Goal: Use online tool/utility: Utilize a website feature to perform a specific function

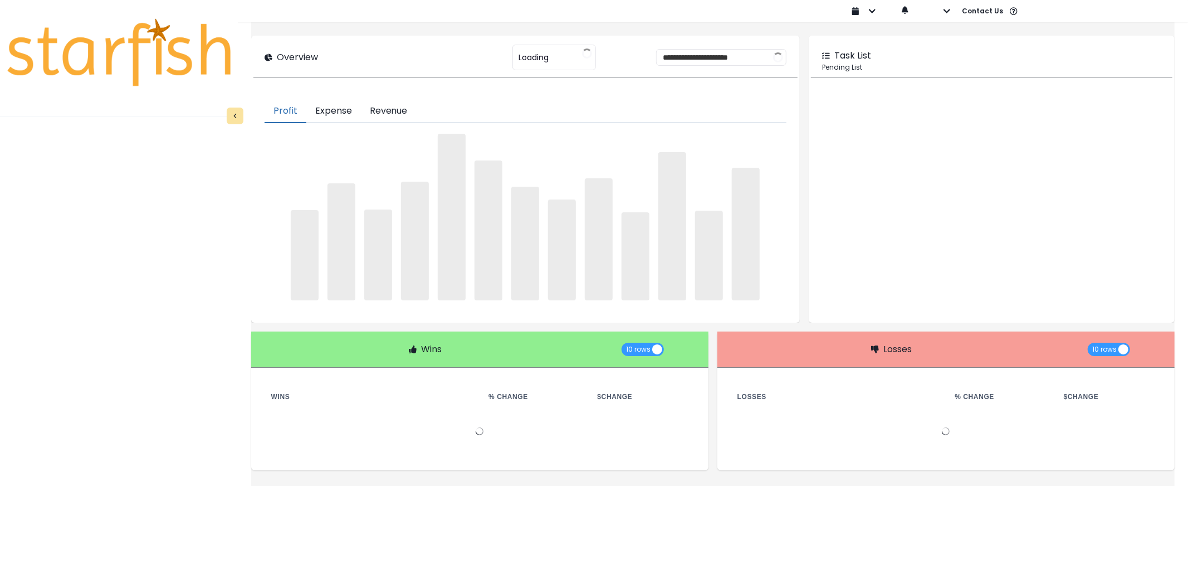
type input "********"
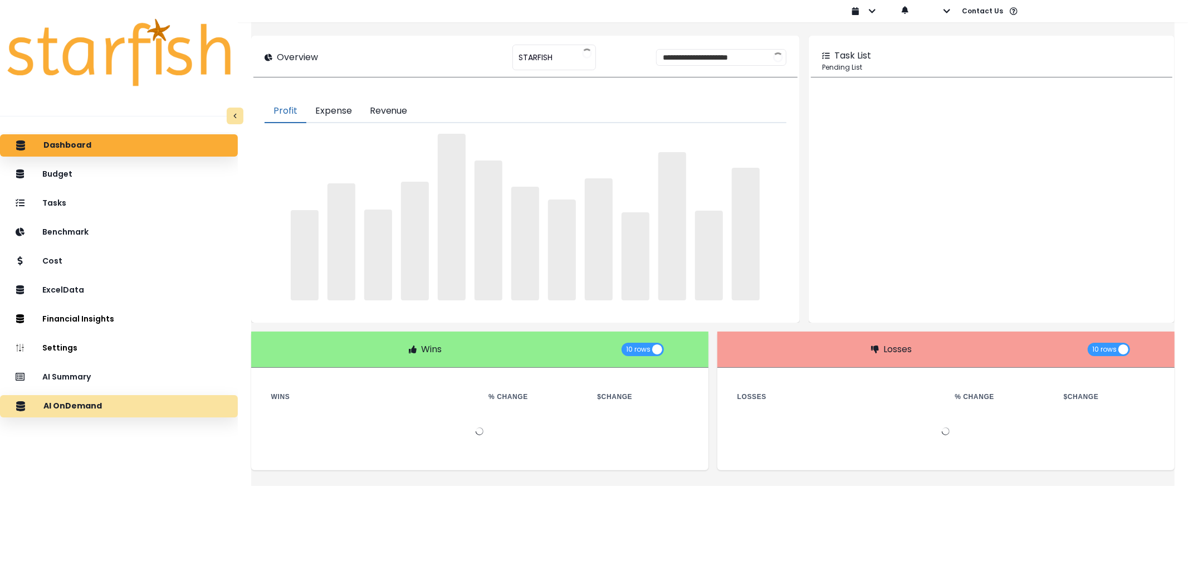
click at [99, 404] on p "AI OnDemand" at bounding box center [72, 406] width 58 height 10
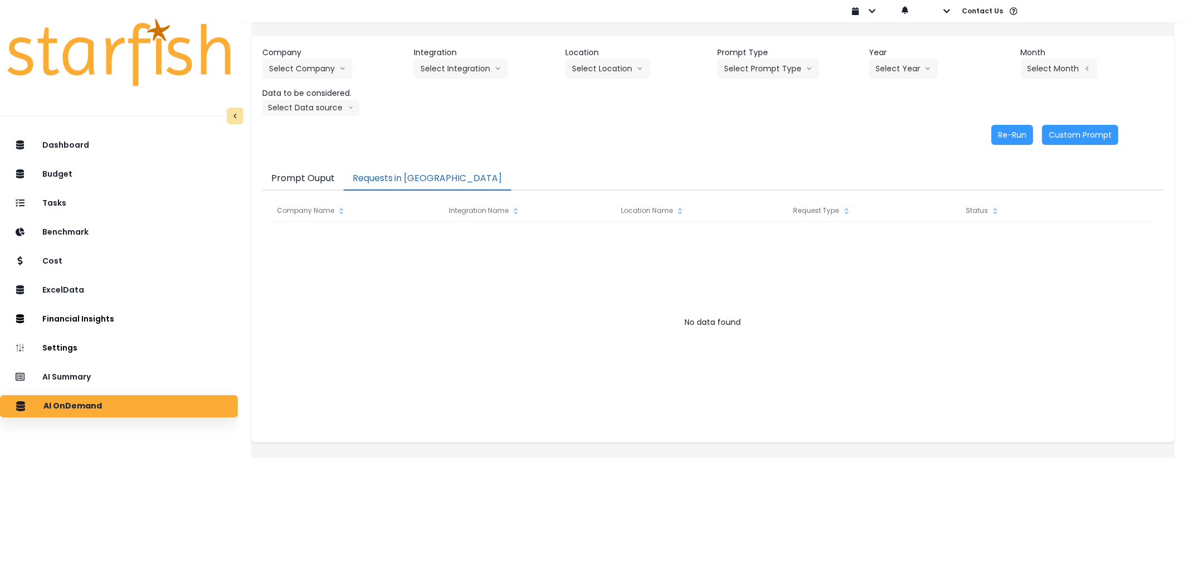
click at [413, 179] on button "Requests in [GEOGRAPHIC_DATA]" at bounding box center [428, 178] width 168 height 23
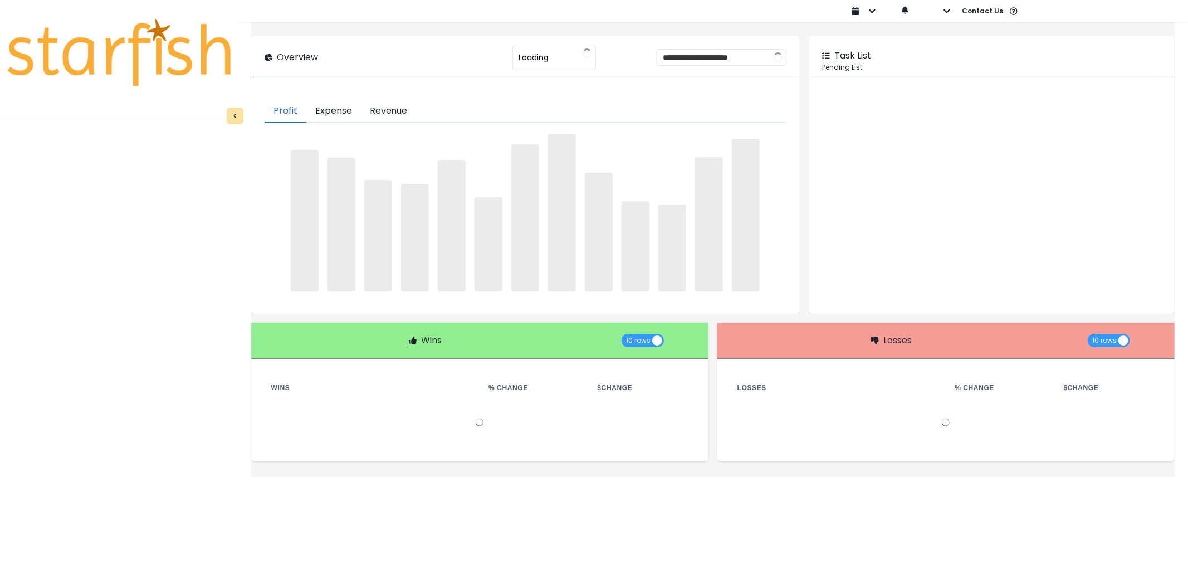
type input "********"
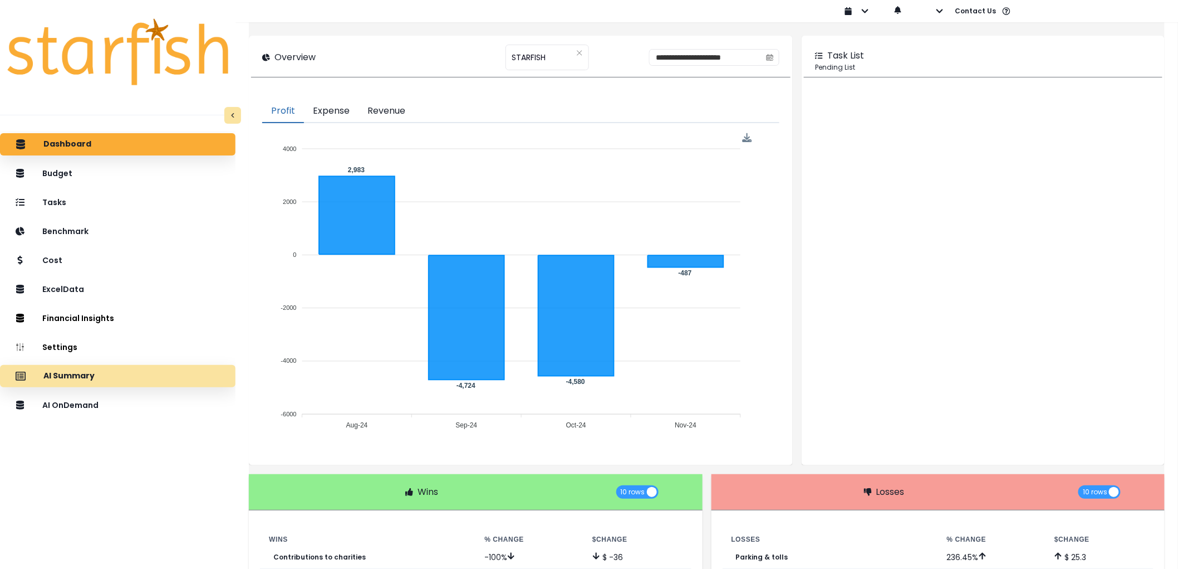
click at [158, 374] on div "AI Summary" at bounding box center [118, 375] width 218 height 23
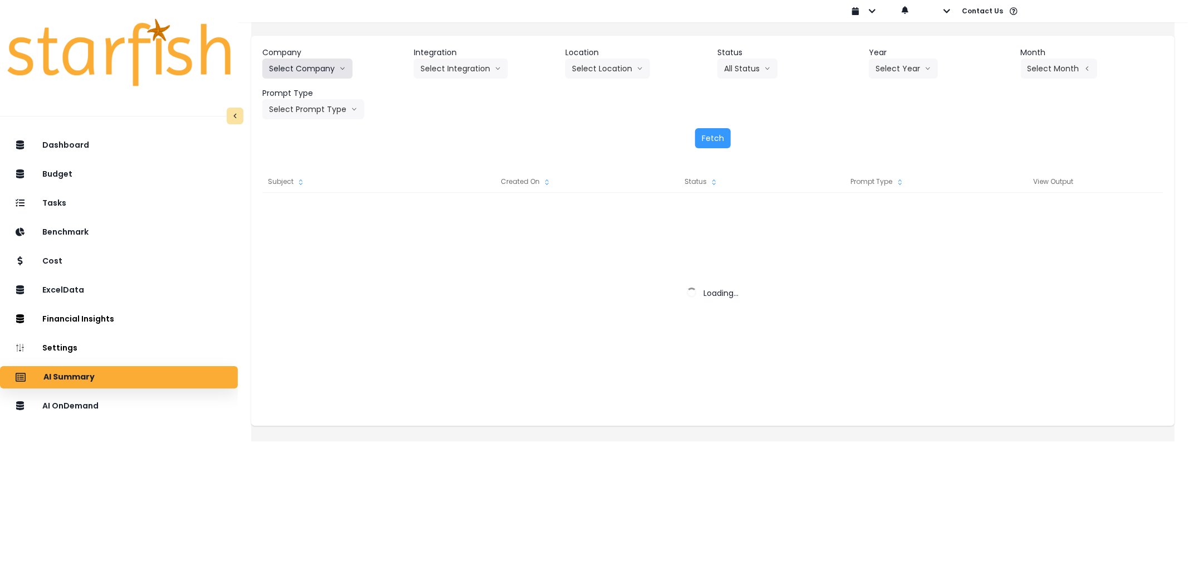
click at [319, 75] on button "Select Company" at bounding box center [307, 68] width 90 height 20
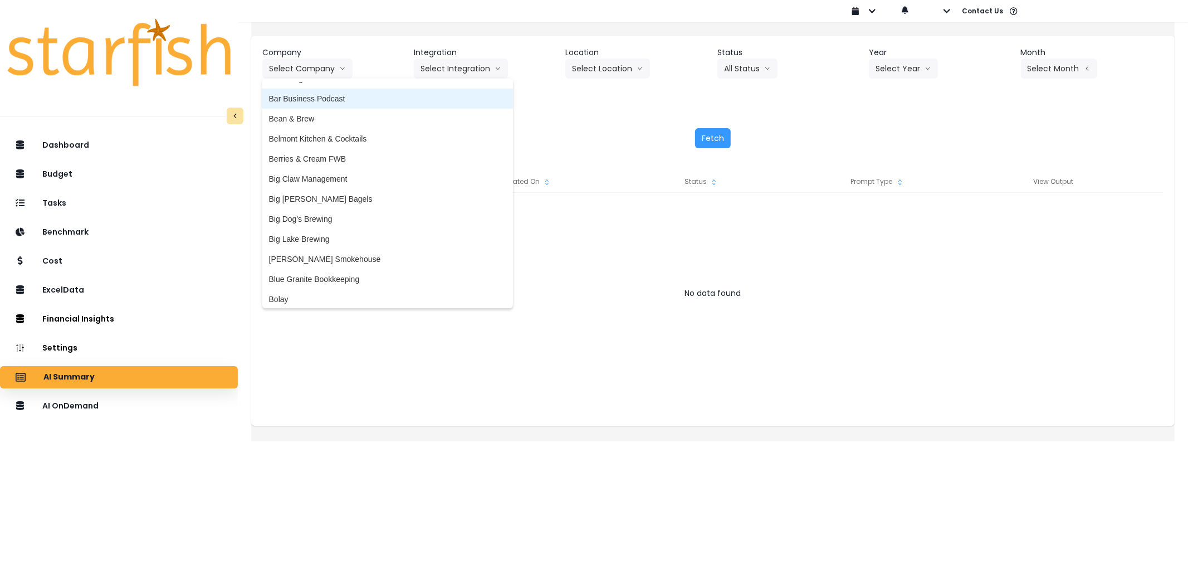
scroll to position [124, 0]
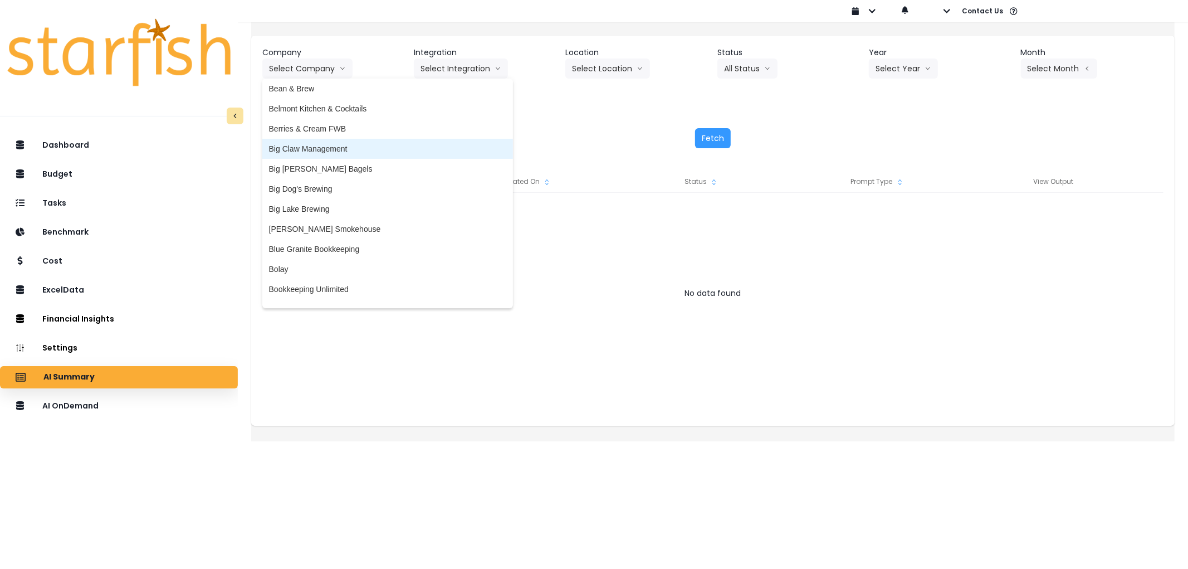
click at [337, 147] on span "Big Claw Management" at bounding box center [387, 148] width 237 height 11
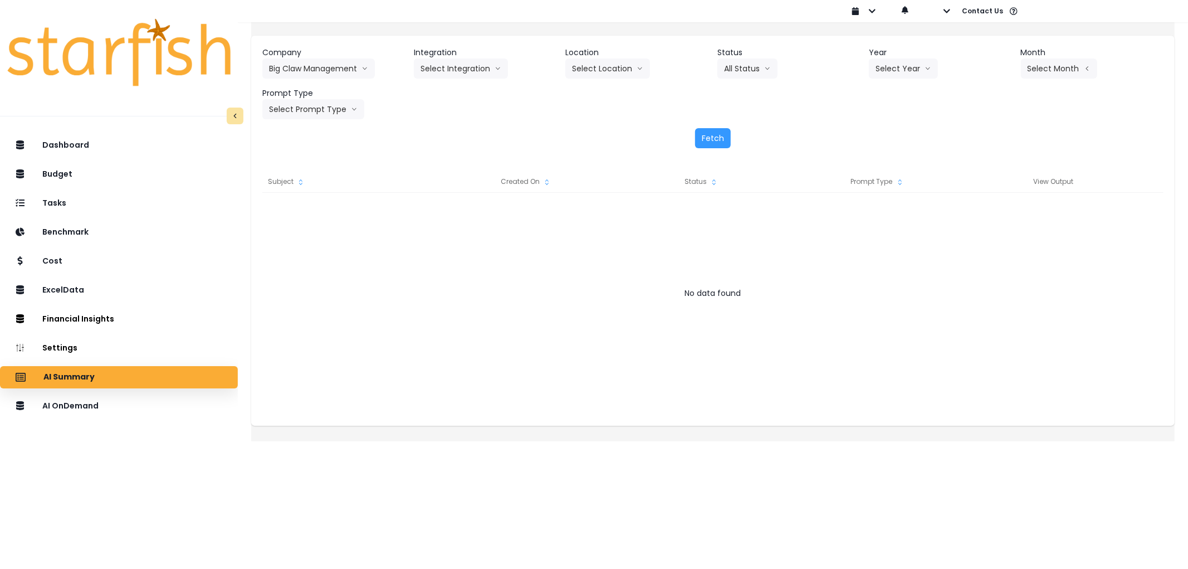
click at [521, 62] on div "Integration Select Integration R365" at bounding box center [485, 63] width 143 height 32
click at [467, 68] on button "Select Integration" at bounding box center [461, 68] width 94 height 20
click at [439, 87] on span "R365" at bounding box center [429, 91] width 18 height 11
click at [625, 69] on button "Select Location" at bounding box center [607, 68] width 85 height 20
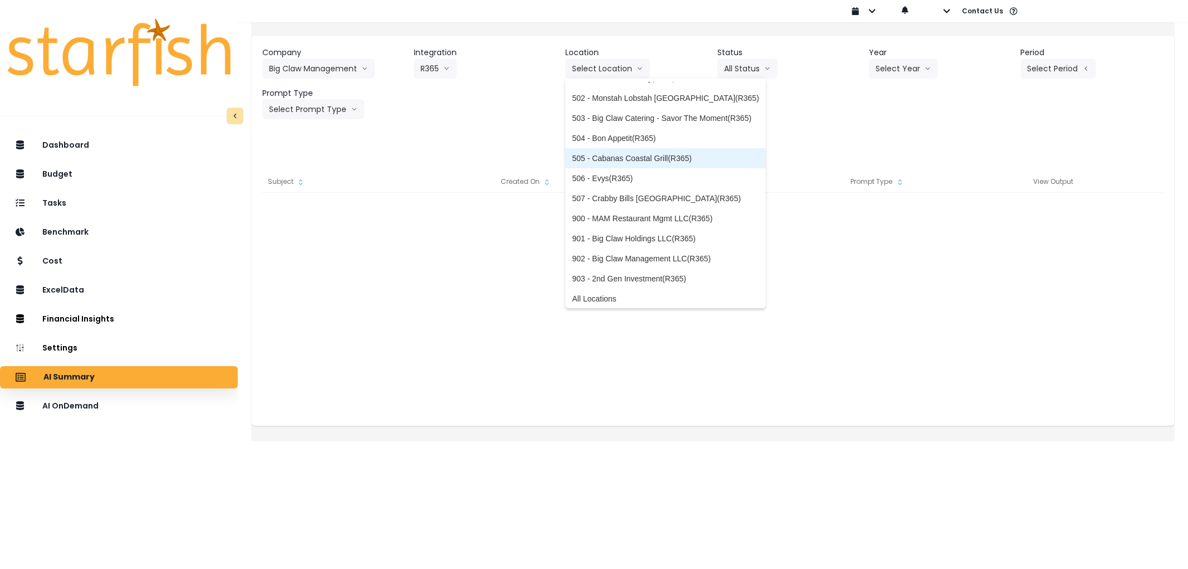
scroll to position [118, 0]
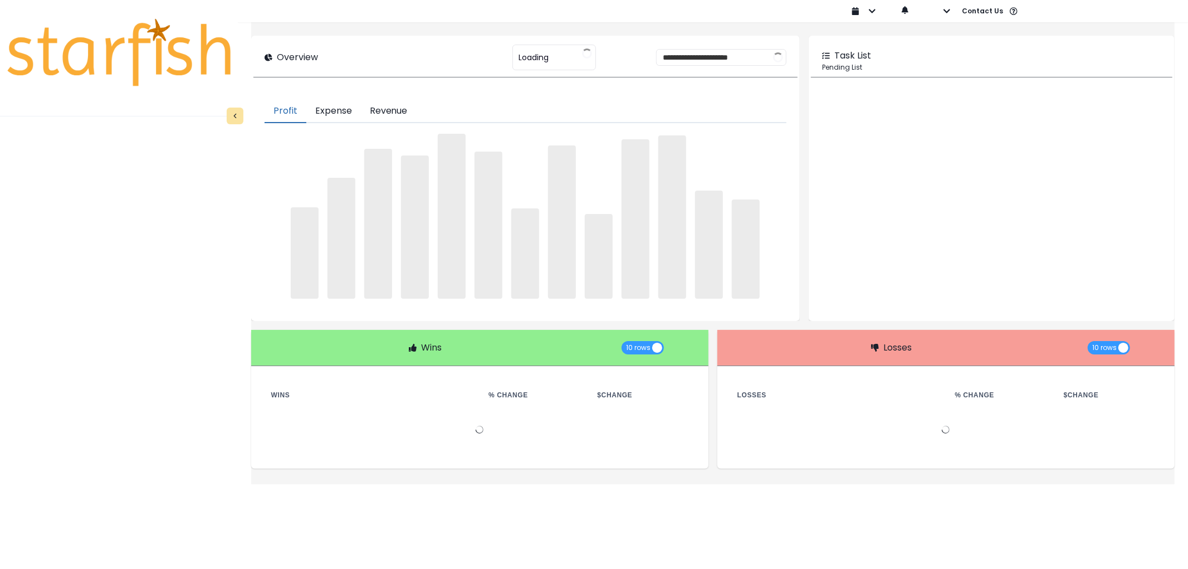
type input "********"
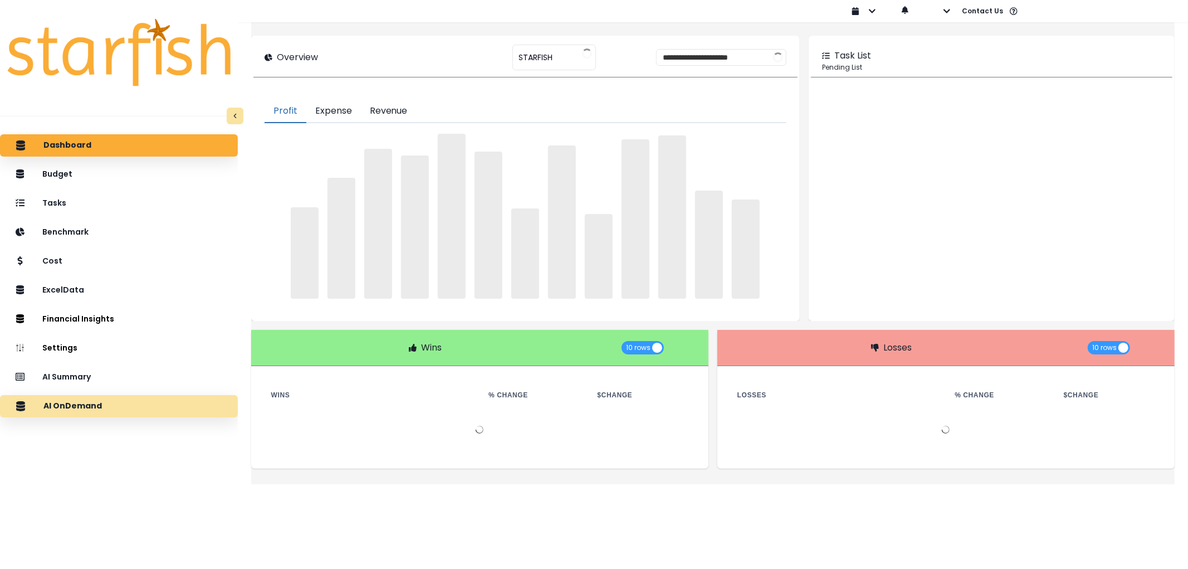
click at [78, 405] on p "AI OnDemand" at bounding box center [72, 406] width 58 height 10
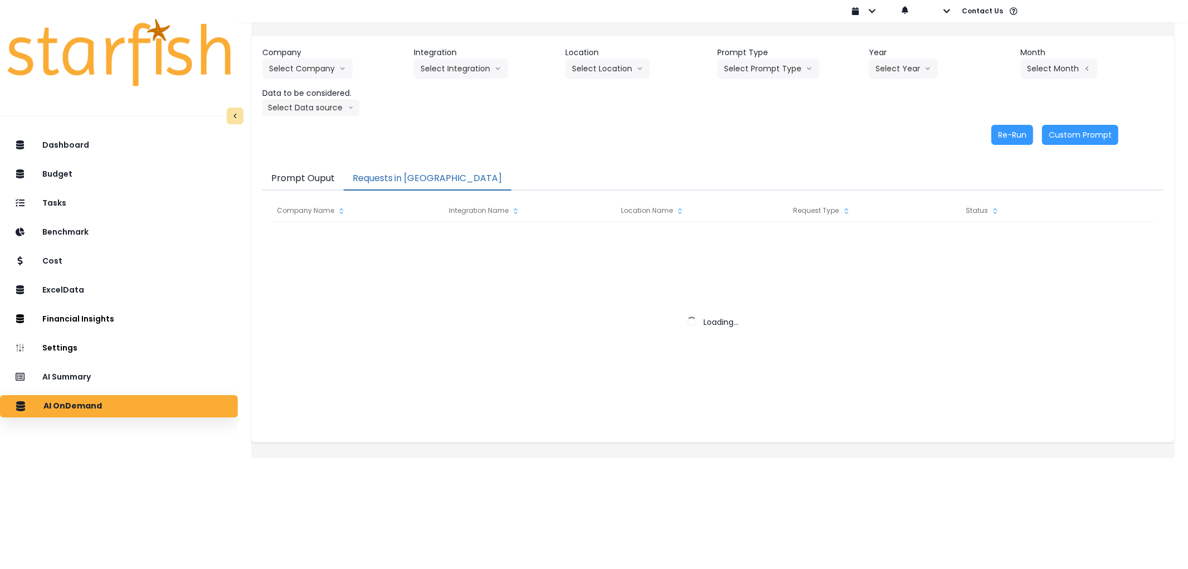
click at [419, 182] on button "Requests in [GEOGRAPHIC_DATA]" at bounding box center [428, 178] width 168 height 23
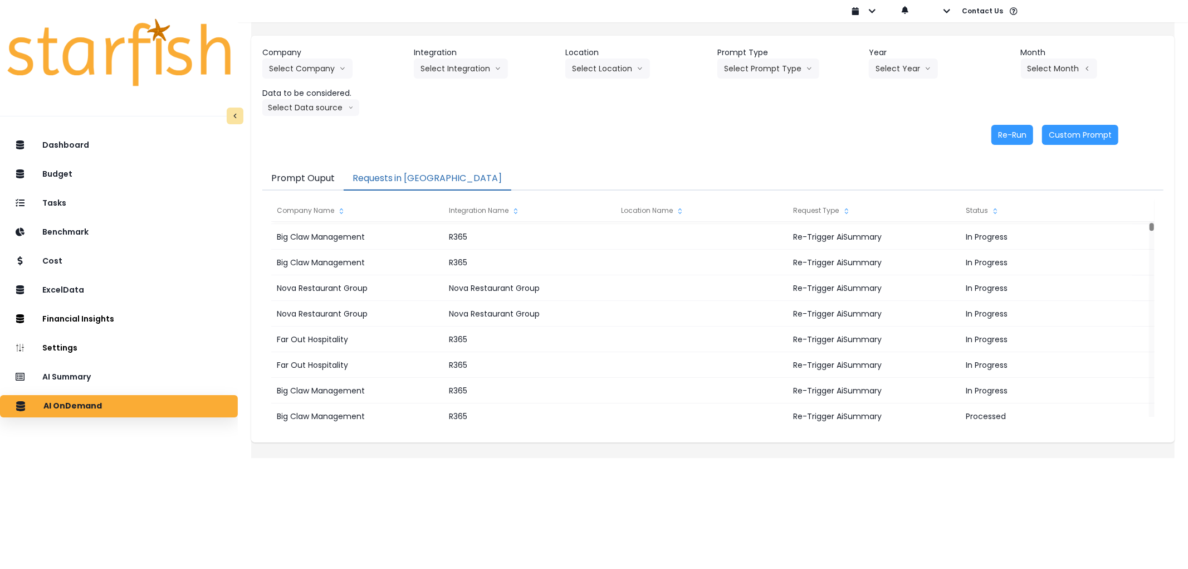
drag, startPoint x: 422, startPoint y: 353, endPoint x: 368, endPoint y: 458, distance: 118.3
click at [368, 458] on div "Company Select Company 86 Costs Asti Bagel Cafe Balance Grille Bald Ginger Bar …" at bounding box center [712, 237] width 923 height 442
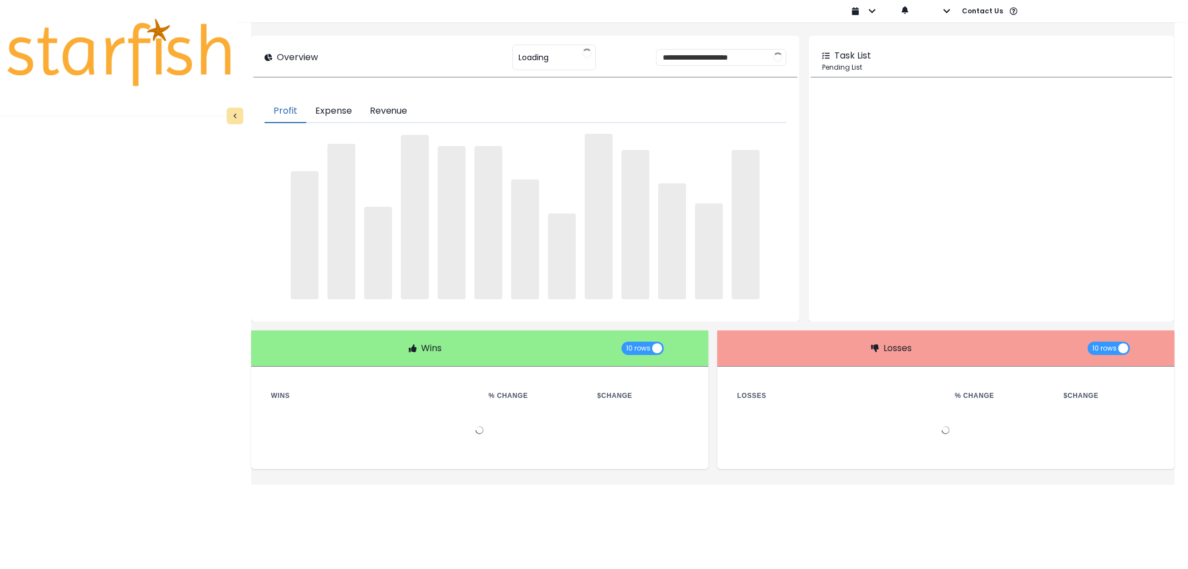
type input "********"
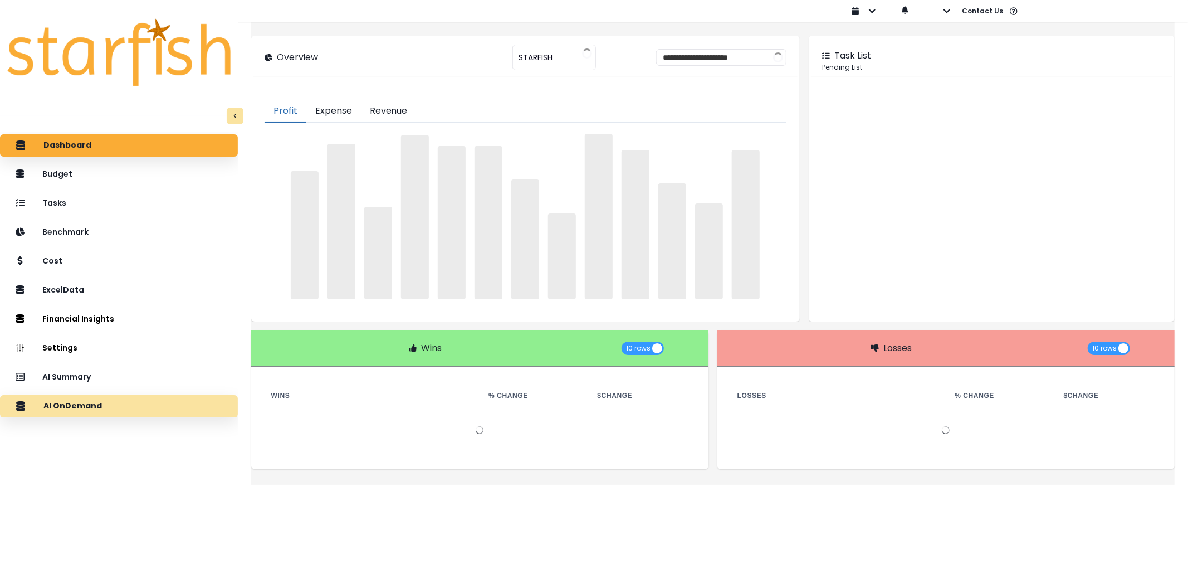
click at [149, 397] on div "AI OnDemand" at bounding box center [119, 405] width 220 height 23
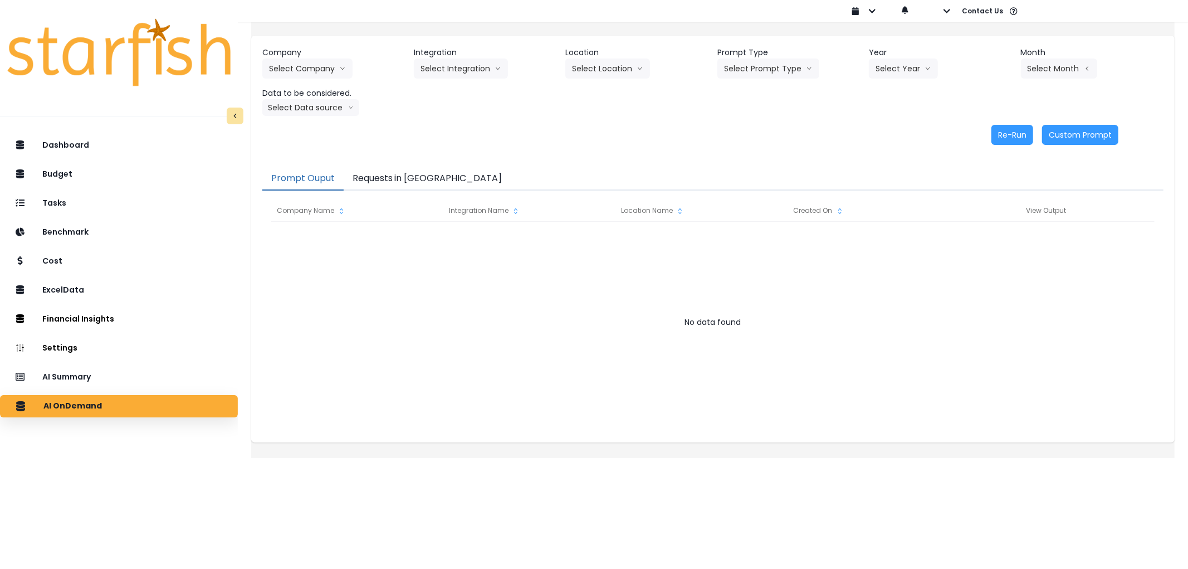
click at [443, 183] on button "Requests in [GEOGRAPHIC_DATA]" at bounding box center [428, 178] width 168 height 23
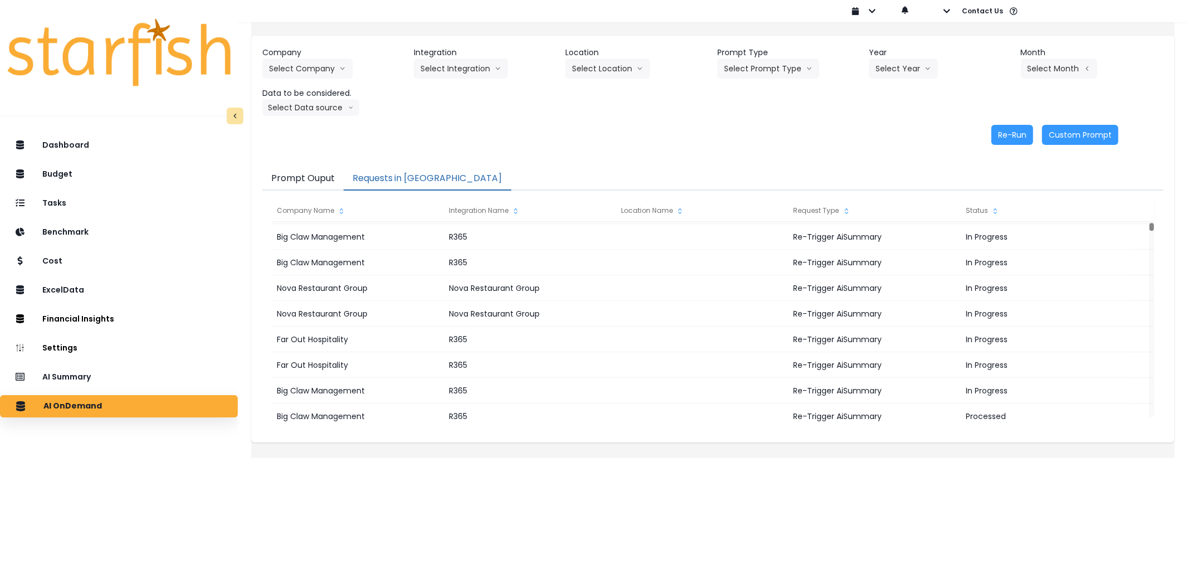
click at [381, 174] on button "Requests in [GEOGRAPHIC_DATA]" at bounding box center [428, 178] width 168 height 23
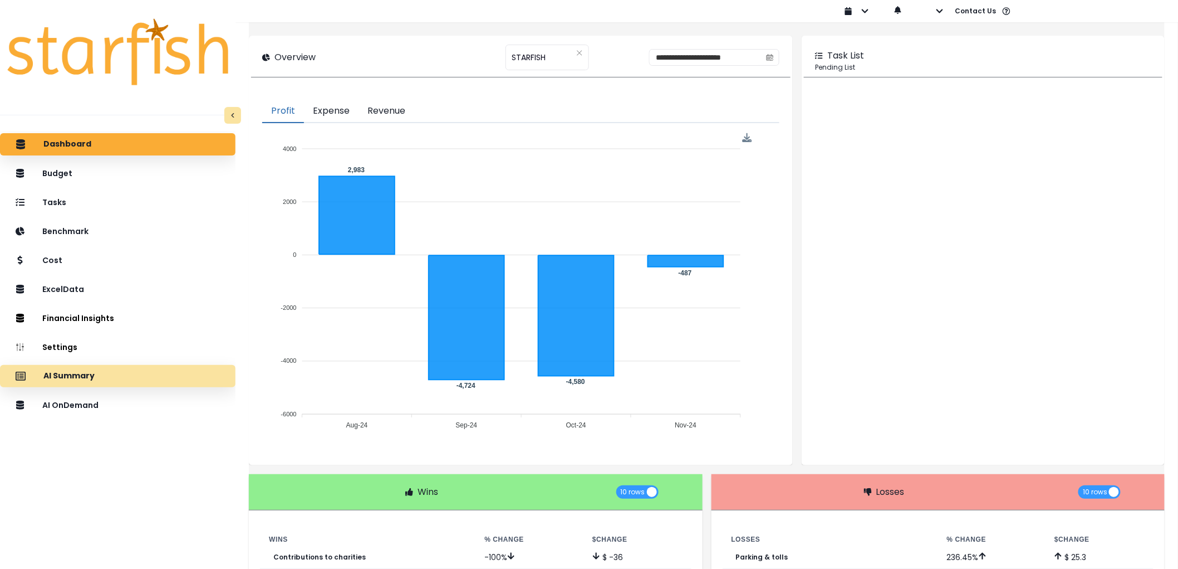
click at [106, 369] on div "AI Summary" at bounding box center [118, 375] width 218 height 23
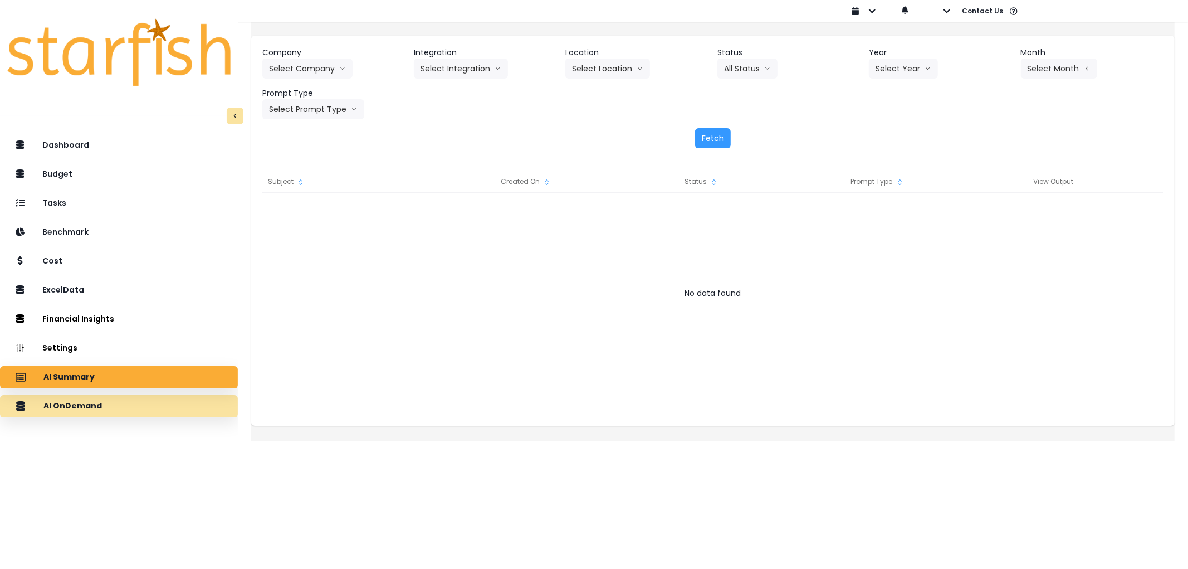
click at [119, 411] on div "AI OnDemand" at bounding box center [119, 405] width 220 height 23
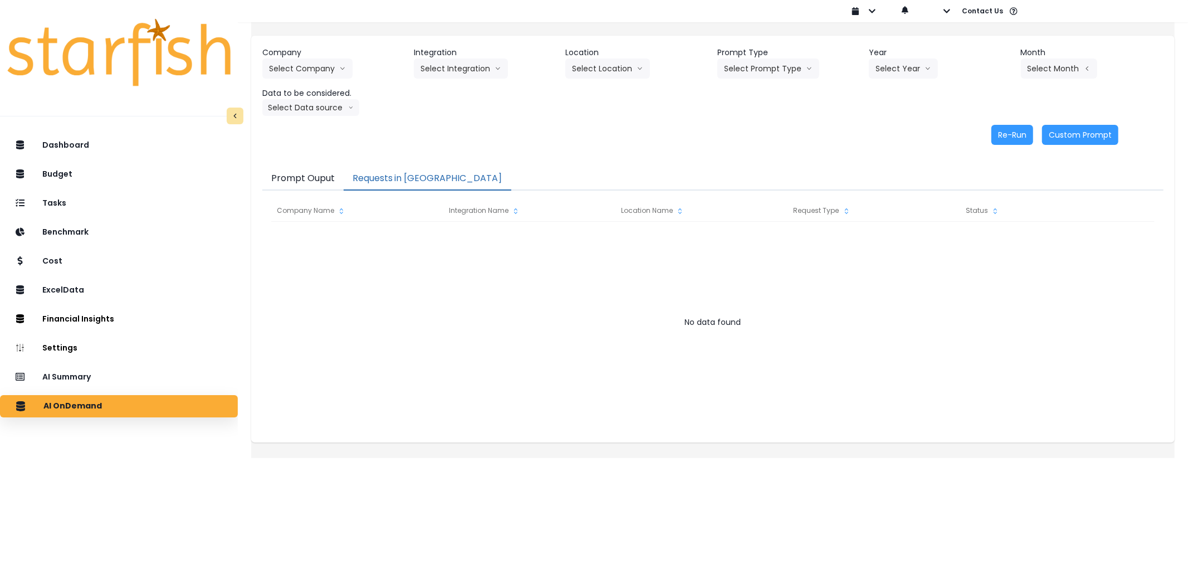
click at [392, 185] on button "Requests in [GEOGRAPHIC_DATA]" at bounding box center [428, 178] width 168 height 23
click at [402, 175] on button "Requests in [GEOGRAPHIC_DATA]" at bounding box center [428, 178] width 168 height 23
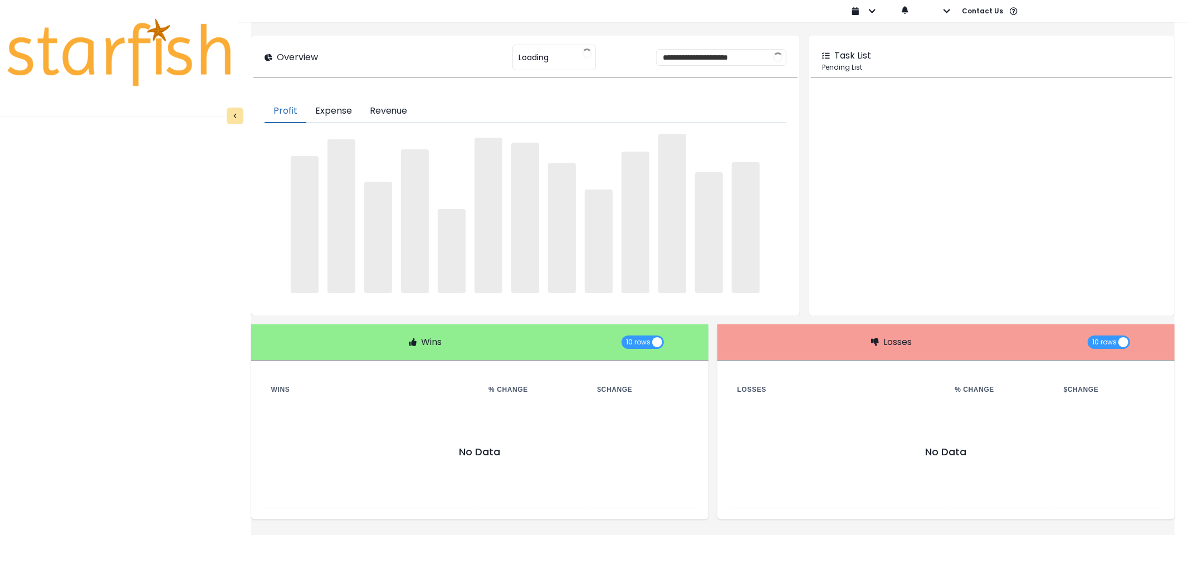
type input "********"
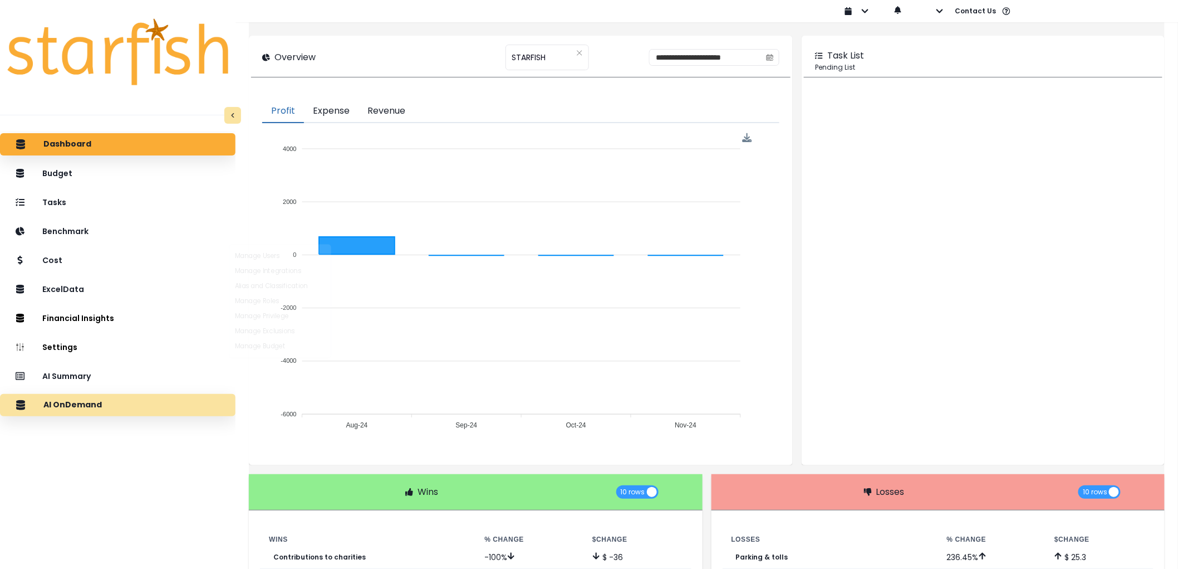
click at [133, 395] on div "AI OnDemand" at bounding box center [118, 404] width 218 height 23
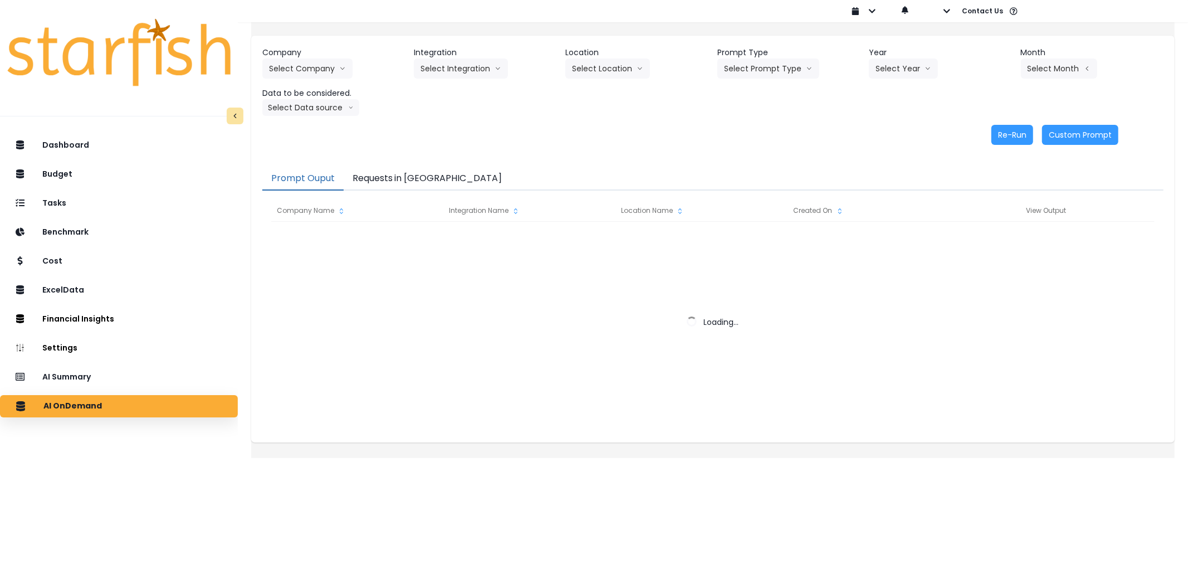
click at [404, 165] on div "Prompt Ouput Requests in Queue Company Name Integration Name Location Name Crea…" at bounding box center [712, 299] width 923 height 286
click at [409, 170] on button "Requests in [GEOGRAPHIC_DATA]" at bounding box center [428, 178] width 168 height 23
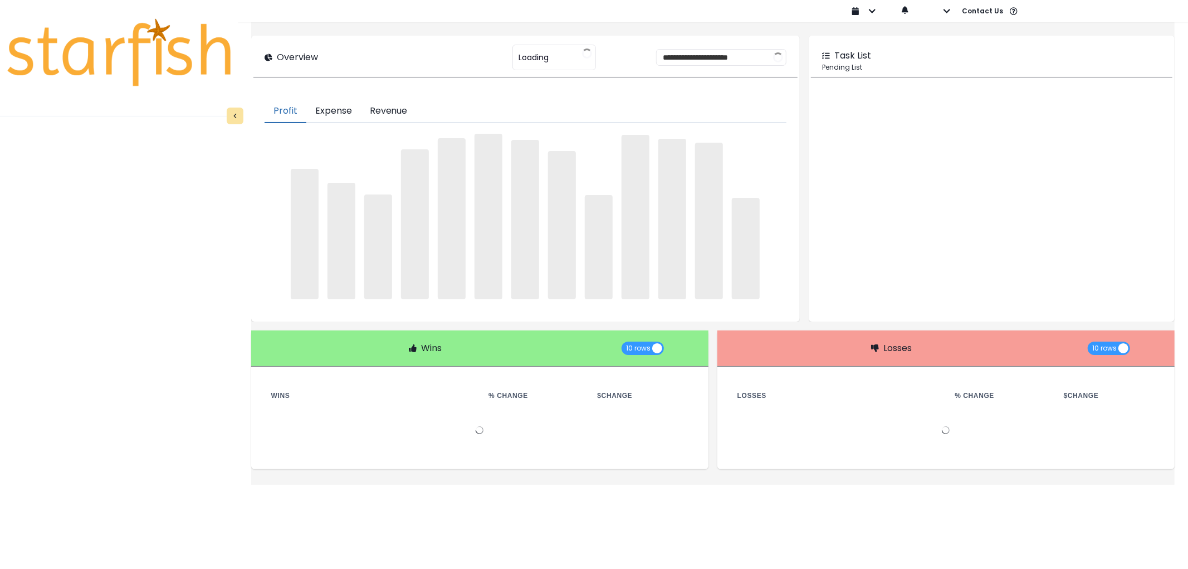
type input "********"
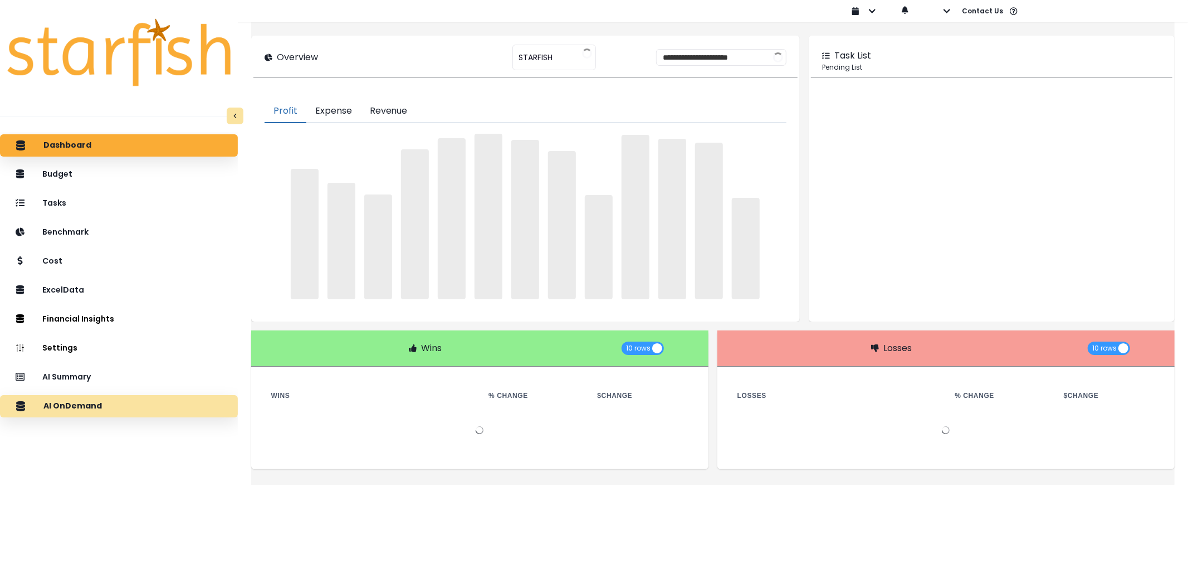
click at [146, 398] on div "AI OnDemand" at bounding box center [119, 405] width 220 height 23
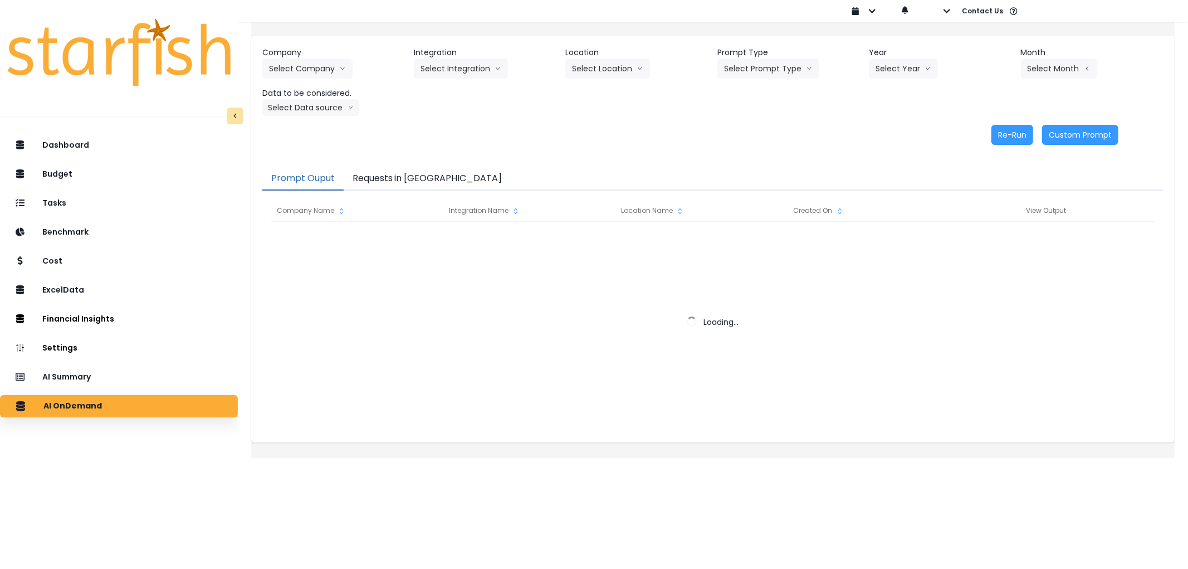
click at [414, 176] on button "Requests in [GEOGRAPHIC_DATA]" at bounding box center [428, 178] width 168 height 23
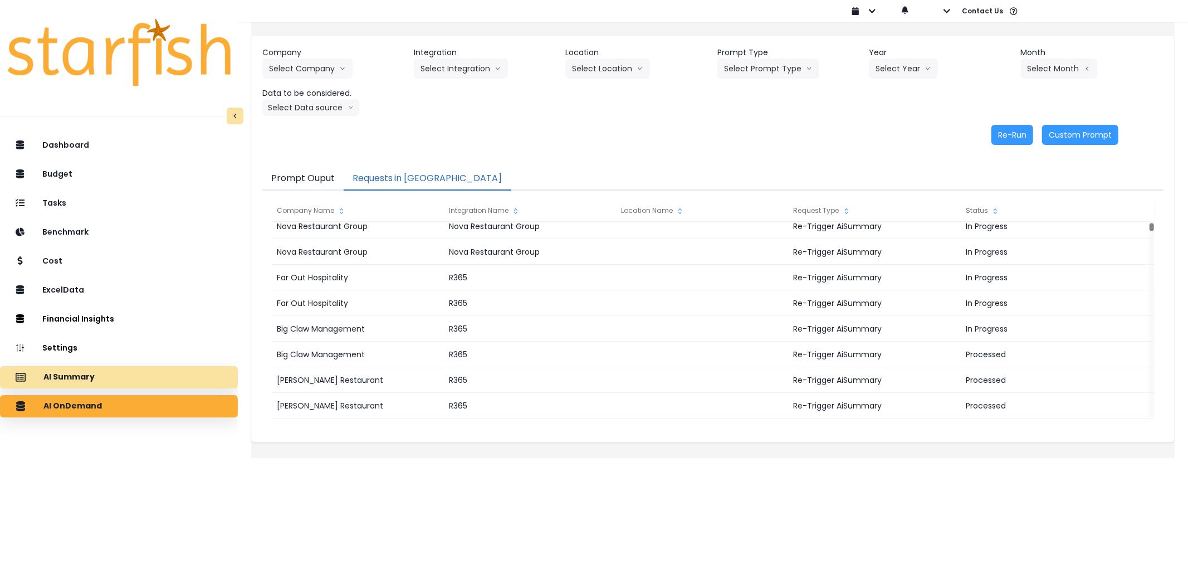
click at [111, 369] on div "AI Summary" at bounding box center [119, 376] width 220 height 23
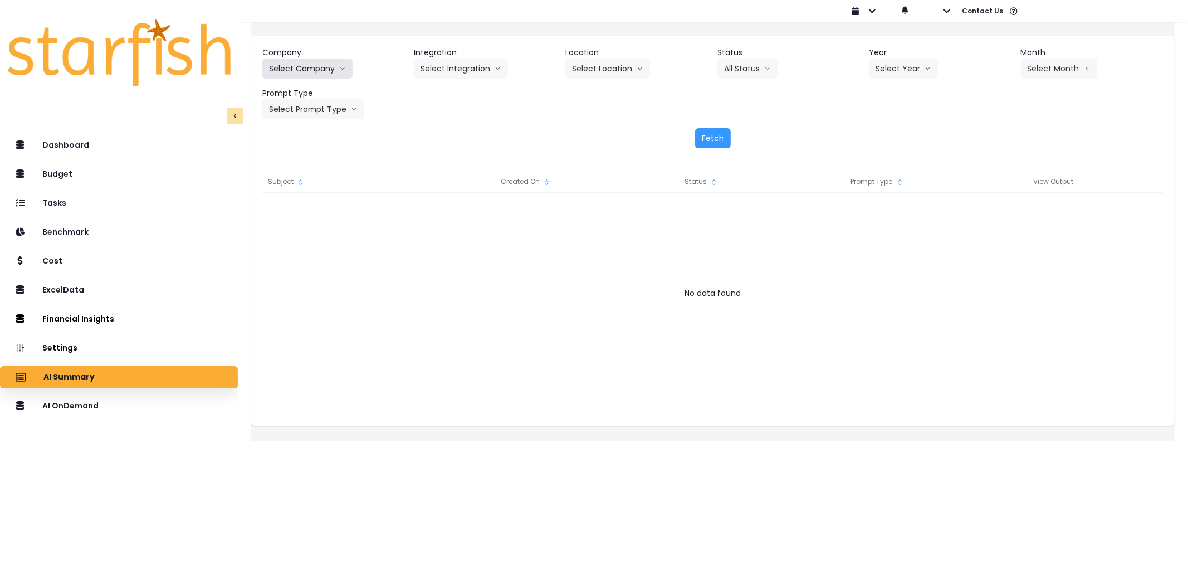
click at [314, 70] on button "Select Company" at bounding box center [307, 68] width 90 height 20
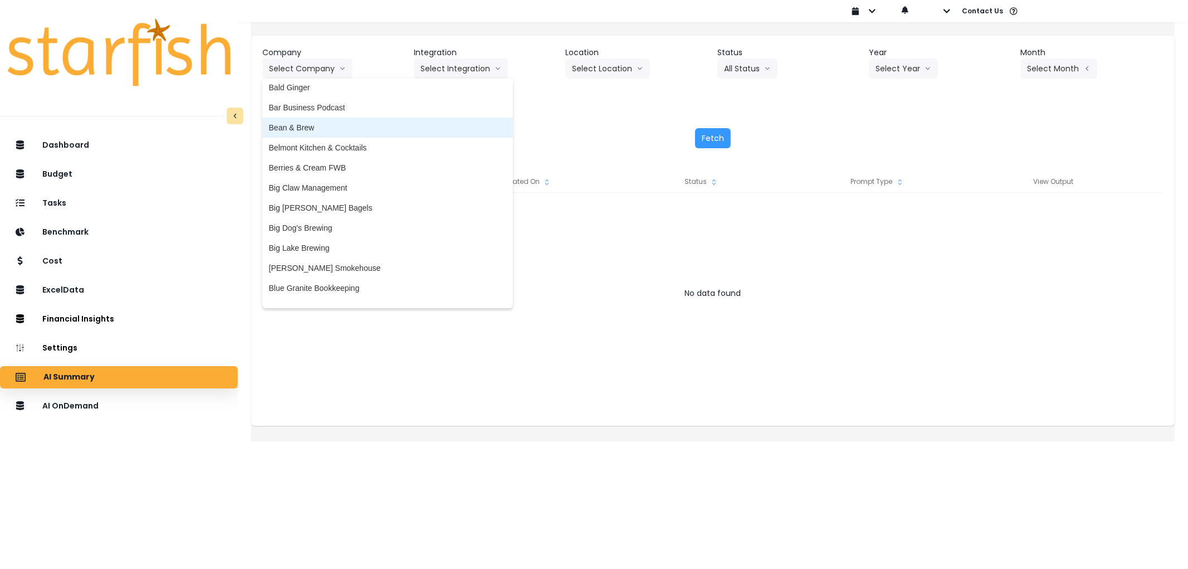
scroll to position [124, 0]
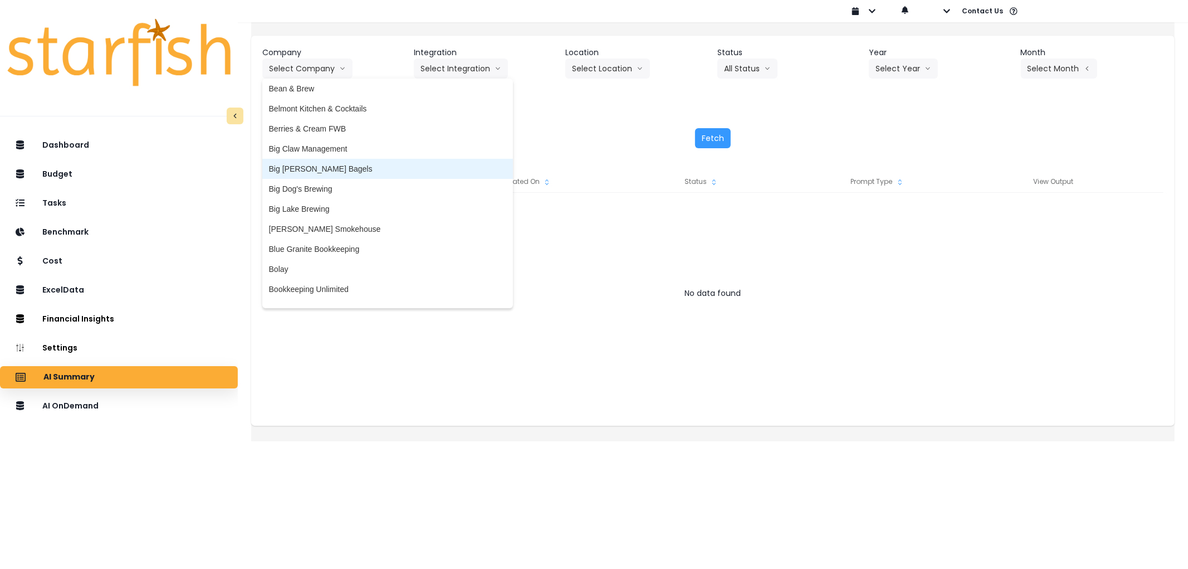
click at [342, 164] on span "Big [PERSON_NAME] Bagels" at bounding box center [387, 168] width 237 height 11
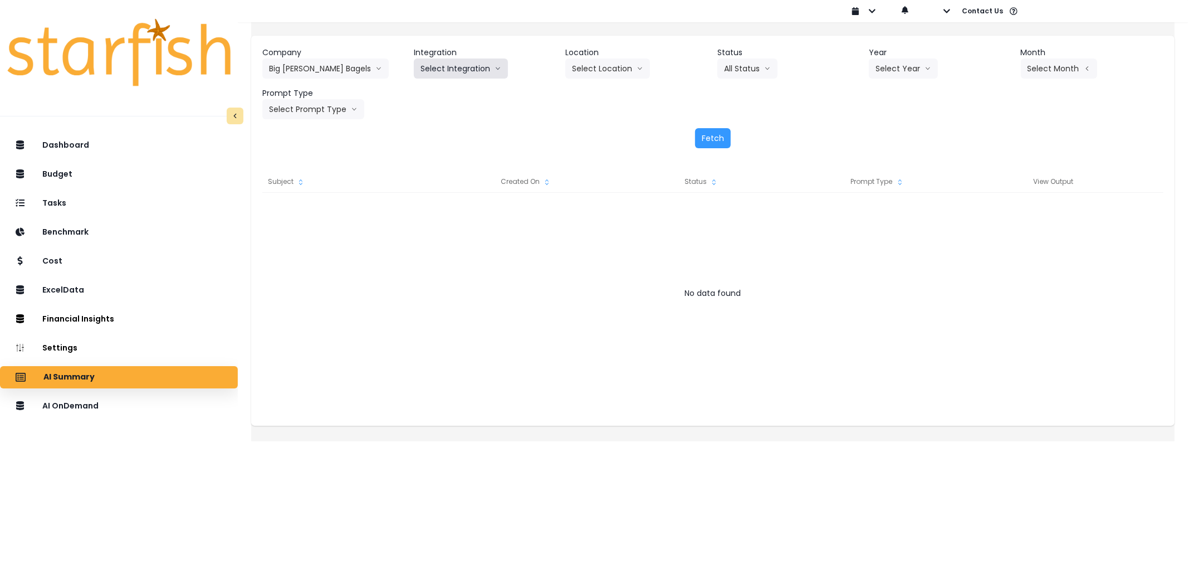
click at [450, 67] on button "Select Integration" at bounding box center [461, 68] width 94 height 20
click at [449, 90] on span "Big [PERSON_NAME]’s Bagels" at bounding box center [474, 91] width 109 height 11
click at [890, 58] on button "Select Year" at bounding box center [903, 68] width 69 height 20
click at [875, 126] on span "2025" at bounding box center [883, 131] width 17 height 11
click at [1054, 69] on button "Select Month" at bounding box center [1059, 68] width 76 height 20
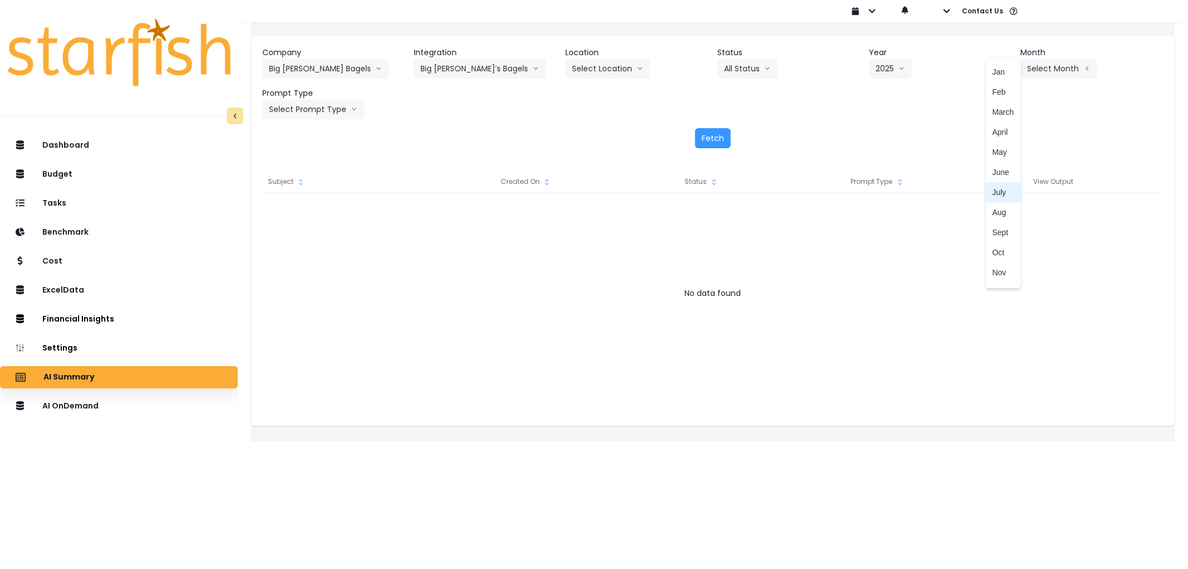
click at [992, 188] on span "July" at bounding box center [1003, 192] width 22 height 11
click at [329, 110] on button "Select Prompt Type" at bounding box center [313, 109] width 102 height 20
click at [314, 190] on span "Error Task" at bounding box center [300, 192] width 63 height 11
click at [709, 132] on button "Fetch" at bounding box center [713, 138] width 36 height 20
click at [300, 71] on button "Big [PERSON_NAME] Bagels" at bounding box center [325, 68] width 126 height 20
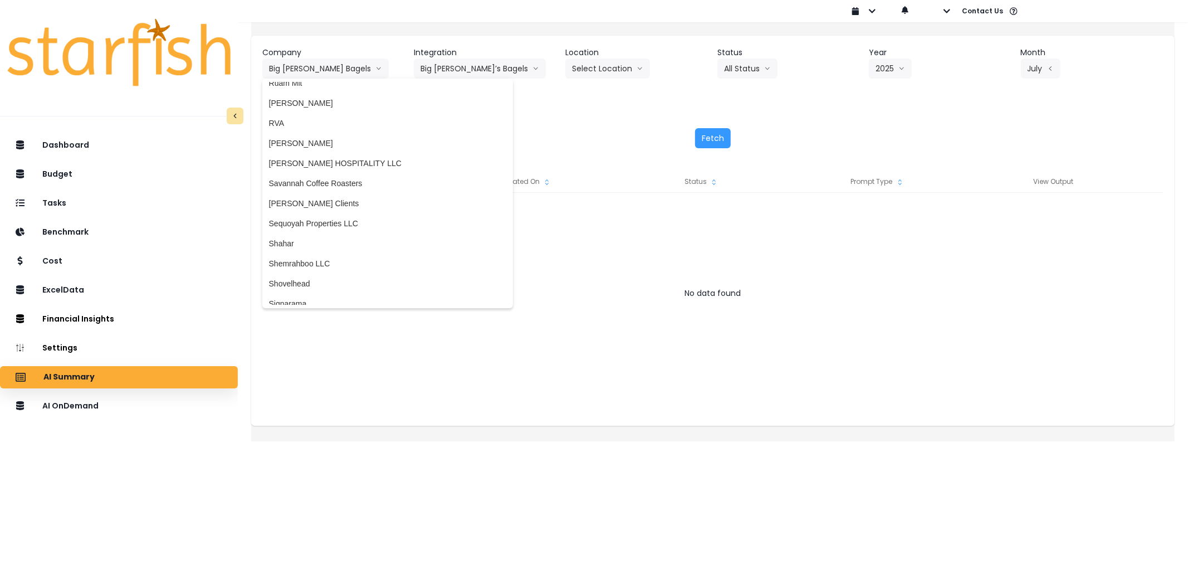
scroll to position [1856, 0]
click at [334, 197] on span "[PERSON_NAME] Clients" at bounding box center [387, 200] width 237 height 11
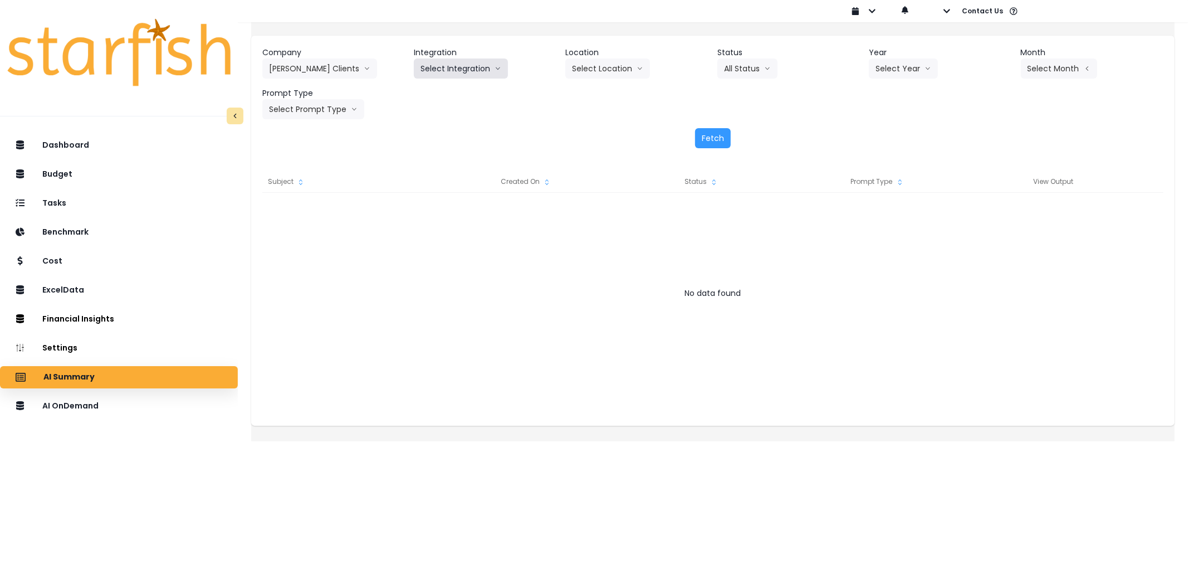
click at [471, 71] on button "Select Integration" at bounding box center [461, 68] width 94 height 20
click at [455, 108] on span "Kappy's" at bounding box center [486, 111] width 133 height 11
click at [606, 74] on button "Select Location" at bounding box center [607, 68] width 85 height 20
click at [606, 89] on span "All Locations" at bounding box center [594, 91] width 44 height 11
click at [890, 68] on button "Select Year" at bounding box center [903, 68] width 69 height 20
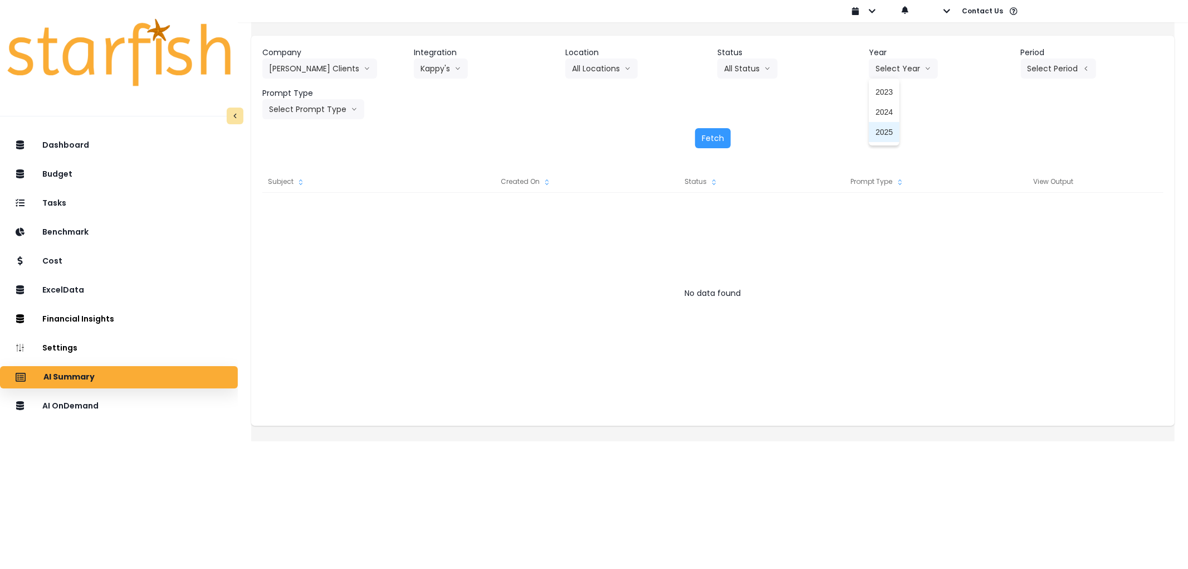
click at [876, 122] on li "2025" at bounding box center [884, 132] width 31 height 20
click at [1048, 69] on button "Select Period" at bounding box center [1058, 68] width 75 height 20
click at [1000, 192] on span "P7" at bounding box center [1007, 192] width 14 height 11
click at [335, 109] on button "Select Prompt Type" at bounding box center [313, 109] width 102 height 20
click at [315, 195] on span "Error Task" at bounding box center [300, 192] width 63 height 11
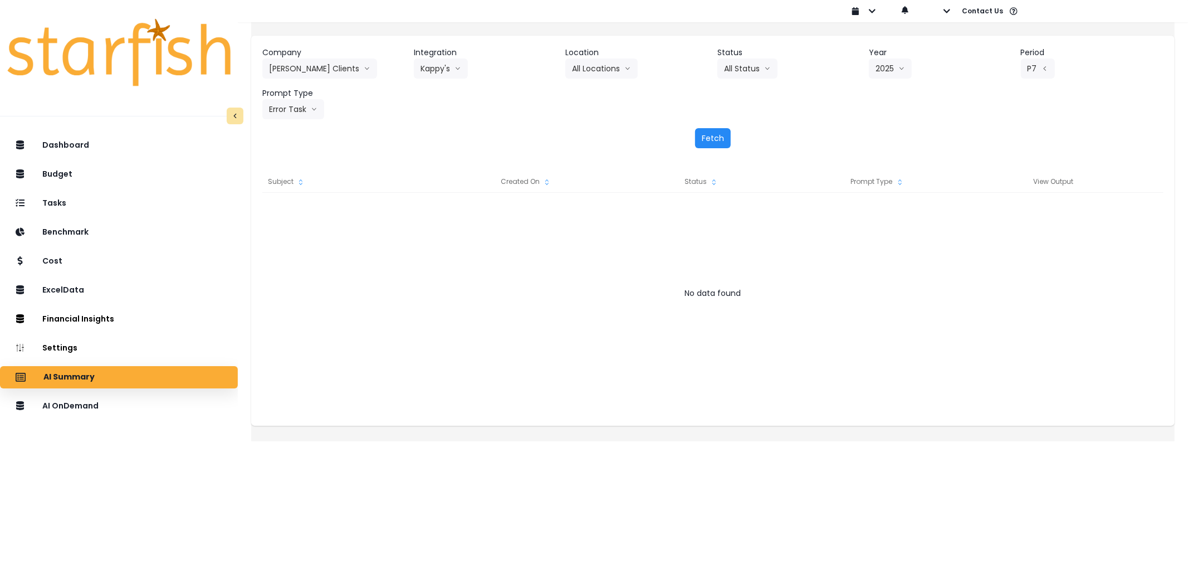
click at [699, 132] on button "Fetch" at bounding box center [713, 138] width 36 height 20
click at [315, 70] on button "[PERSON_NAME] Clients" at bounding box center [319, 68] width 115 height 20
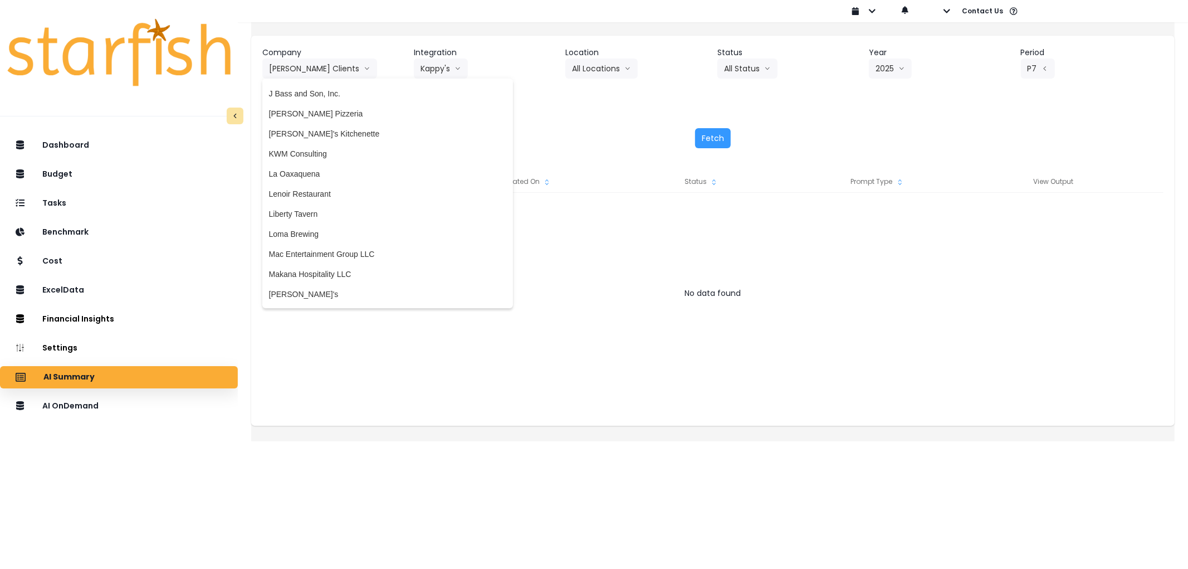
scroll to position [1176, 0]
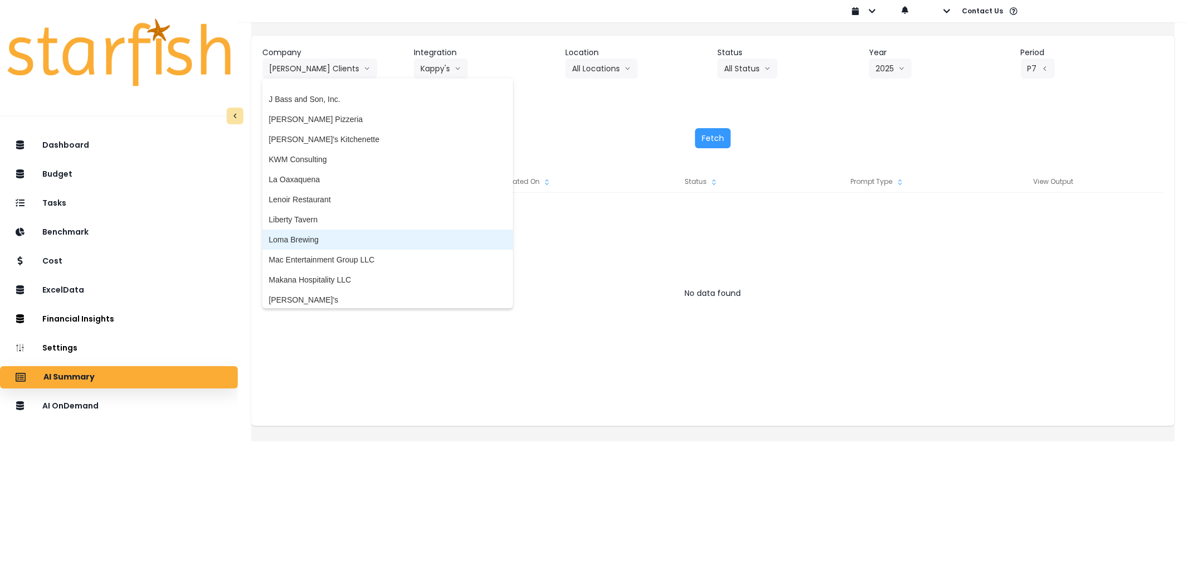
click at [327, 231] on li "Loma Brewing" at bounding box center [387, 239] width 251 height 20
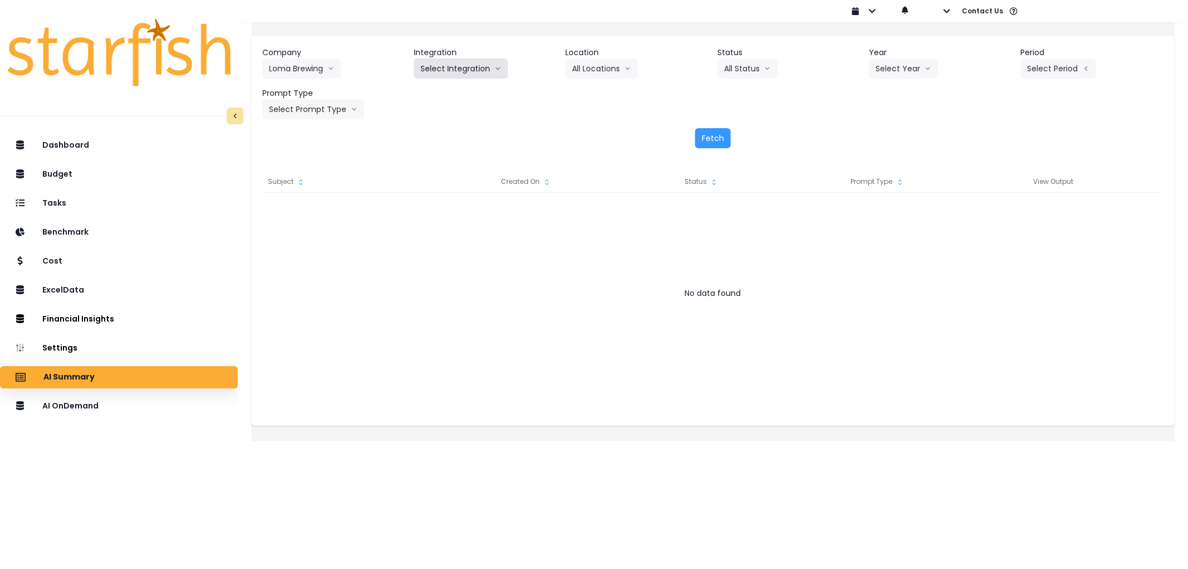
click at [440, 72] on button "Select Integration" at bounding box center [461, 68] width 94 height 20
click at [442, 94] on span "Loma Brewing Company" at bounding box center [462, 91] width 85 height 11
click at [899, 68] on button "Select Year" at bounding box center [903, 68] width 69 height 20
click at [881, 129] on span "2025" at bounding box center [883, 131] width 17 height 11
click at [1026, 65] on button "Select Month" at bounding box center [1059, 68] width 76 height 20
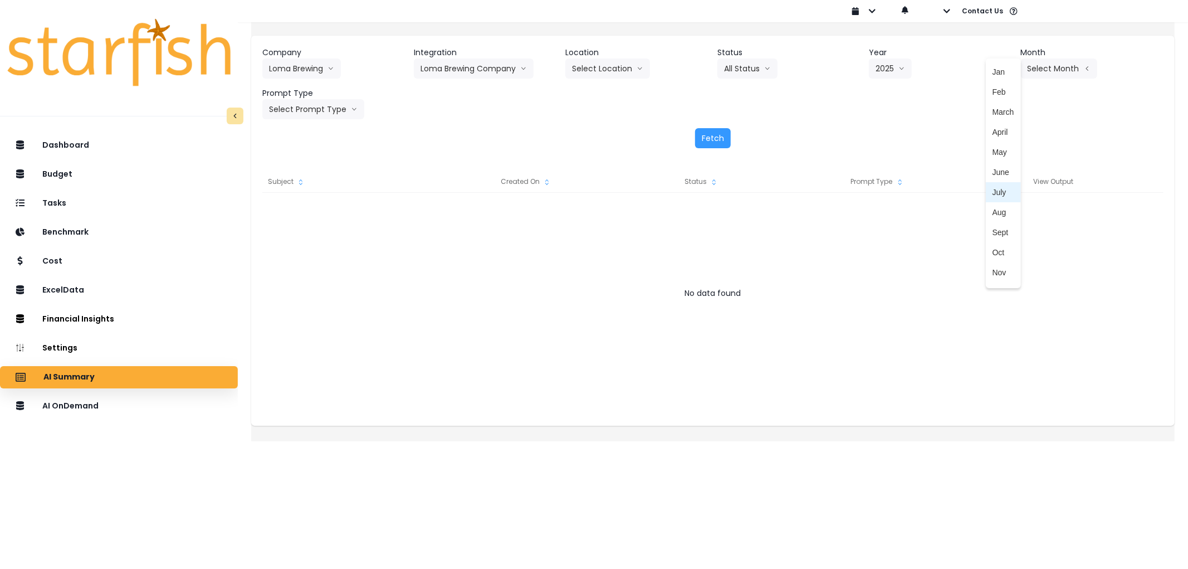
click at [986, 190] on li "July" at bounding box center [1003, 192] width 35 height 20
click at [348, 104] on button "Select Prompt Type" at bounding box center [313, 109] width 102 height 20
drag, startPoint x: 325, startPoint y: 188, endPoint x: 564, endPoint y: 145, distance: 242.6
click at [326, 188] on span "Error Task" at bounding box center [300, 192] width 63 height 11
click at [714, 133] on button "Fetch" at bounding box center [713, 138] width 36 height 20
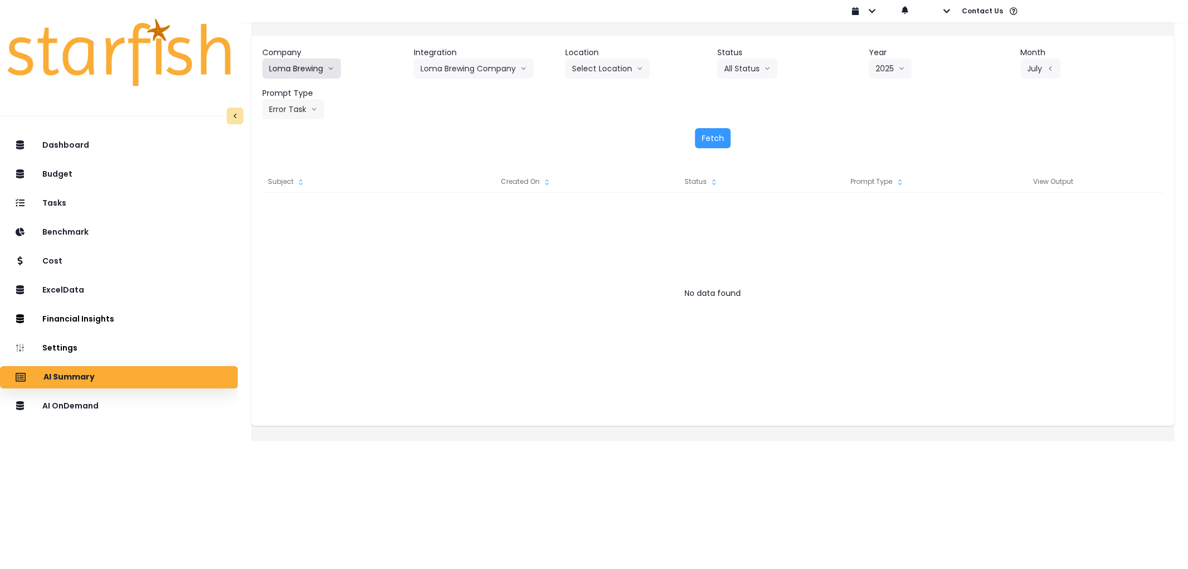
click at [324, 71] on button "Loma Brewing" at bounding box center [301, 68] width 79 height 20
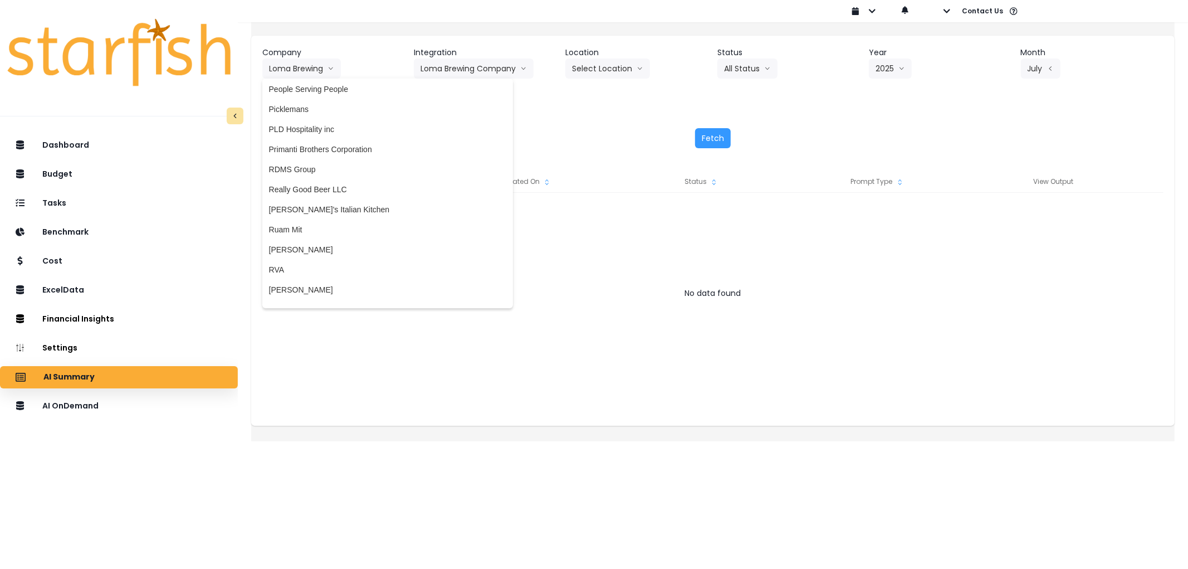
scroll to position [1732, 0]
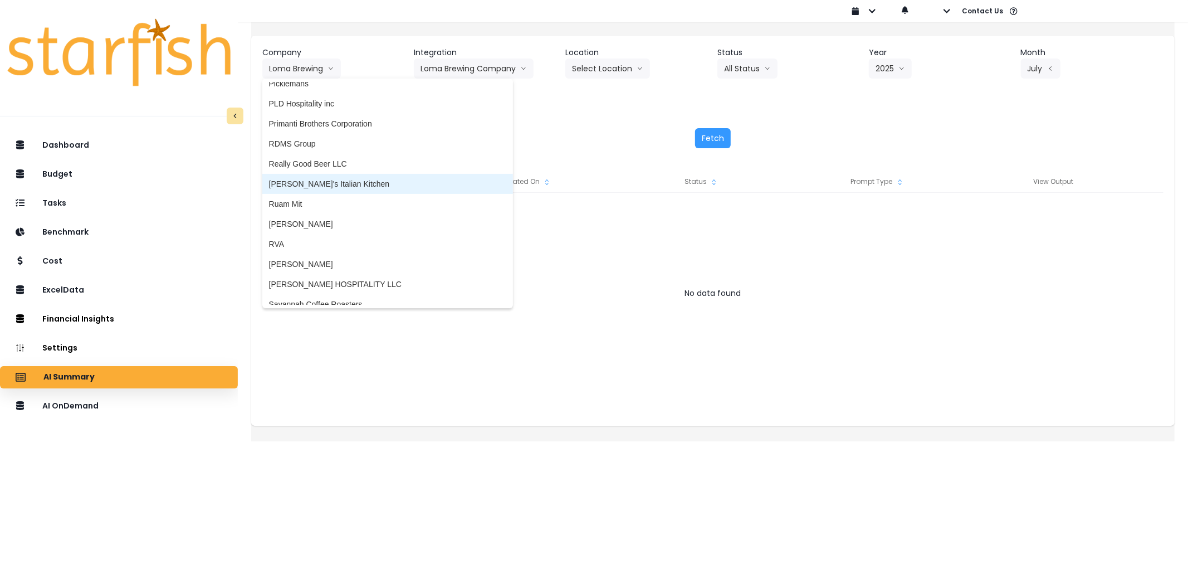
click at [349, 178] on span "[PERSON_NAME]'s Italian Kitchen" at bounding box center [387, 183] width 237 height 11
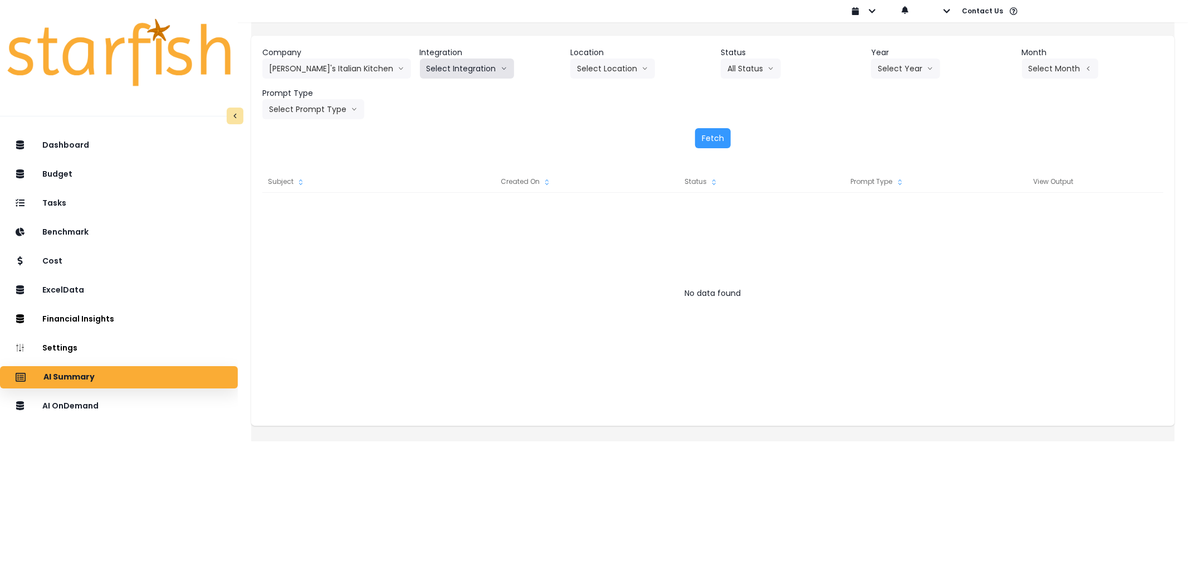
click at [494, 71] on button "Select Integration" at bounding box center [467, 68] width 94 height 20
click at [469, 90] on span "Quickbooks Online" at bounding box center [460, 91] width 66 height 11
click at [882, 71] on button "Select Year" at bounding box center [905, 68] width 69 height 20
click at [879, 134] on span "2025" at bounding box center [886, 131] width 17 height 11
click at [1039, 62] on button "Select Month" at bounding box center [1060, 68] width 76 height 20
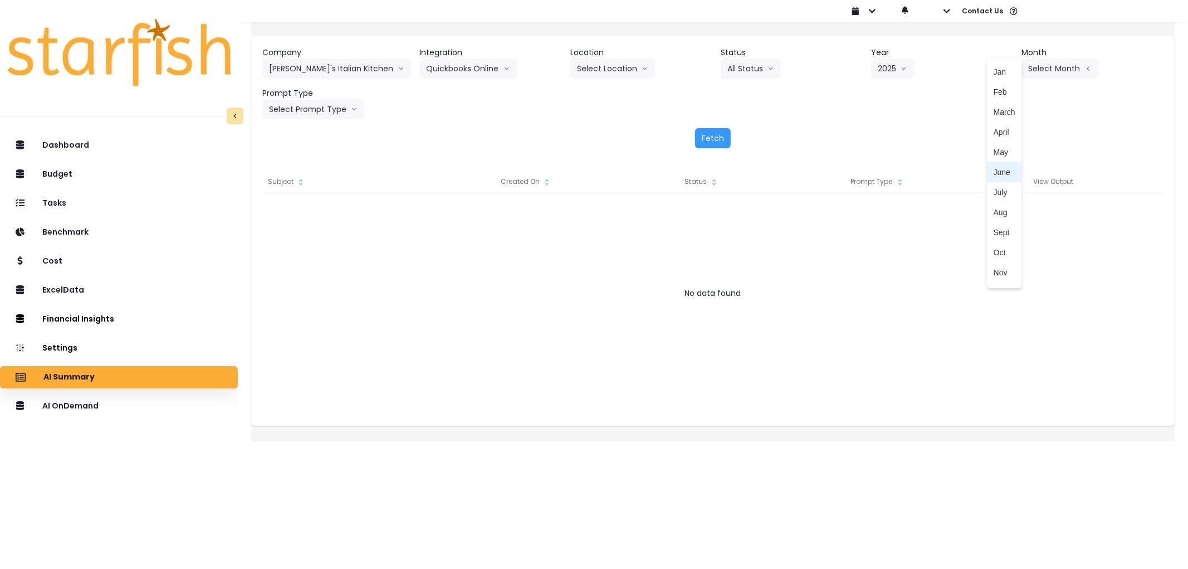
click at [993, 169] on span "June" at bounding box center [1004, 172] width 22 height 11
click at [346, 103] on button "Select Prompt Type" at bounding box center [313, 109] width 102 height 20
click at [332, 188] on span "Error Task" at bounding box center [300, 192] width 63 height 11
click at [709, 141] on button "Fetch" at bounding box center [713, 138] width 36 height 20
click at [323, 69] on button "[PERSON_NAME]'s Italian Kitchen" at bounding box center [336, 68] width 149 height 20
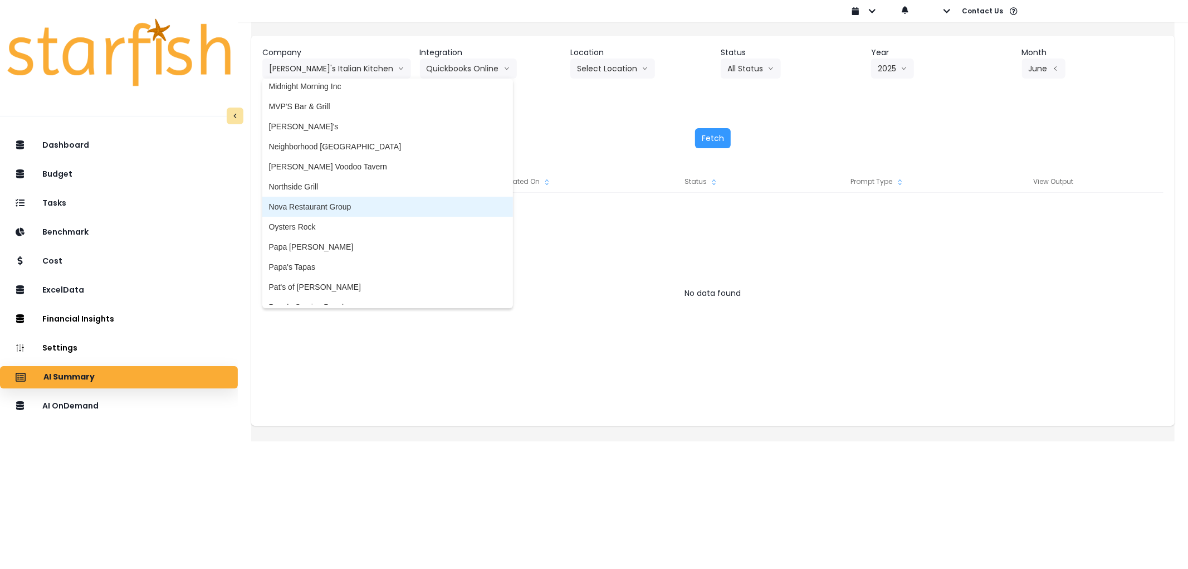
scroll to position [1485, 0]
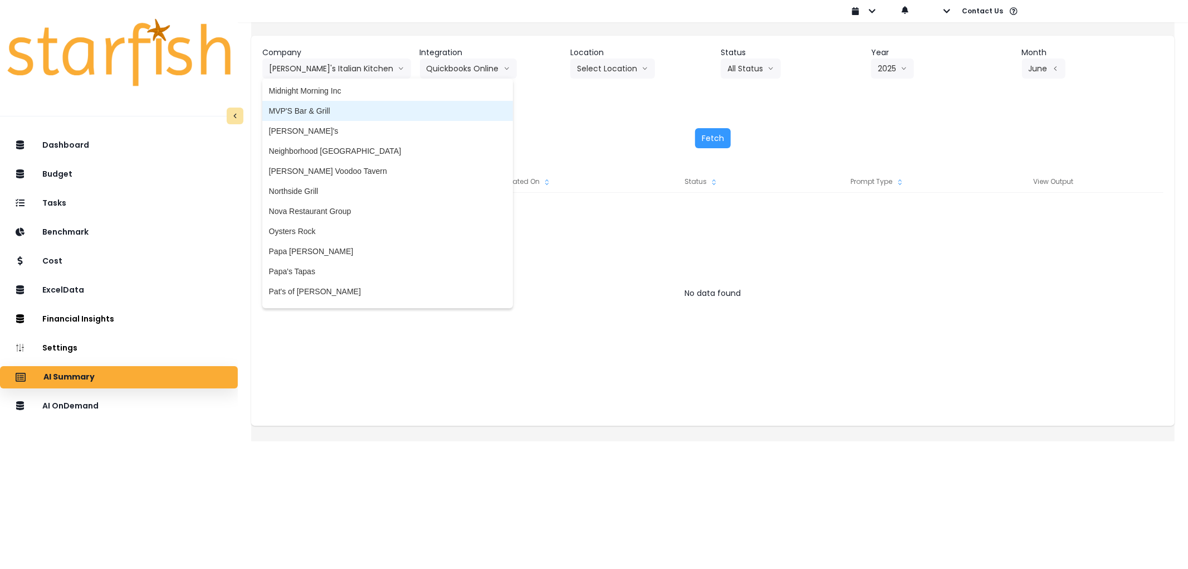
click at [297, 115] on li "MVP'S Bar & Grill" at bounding box center [387, 111] width 251 height 20
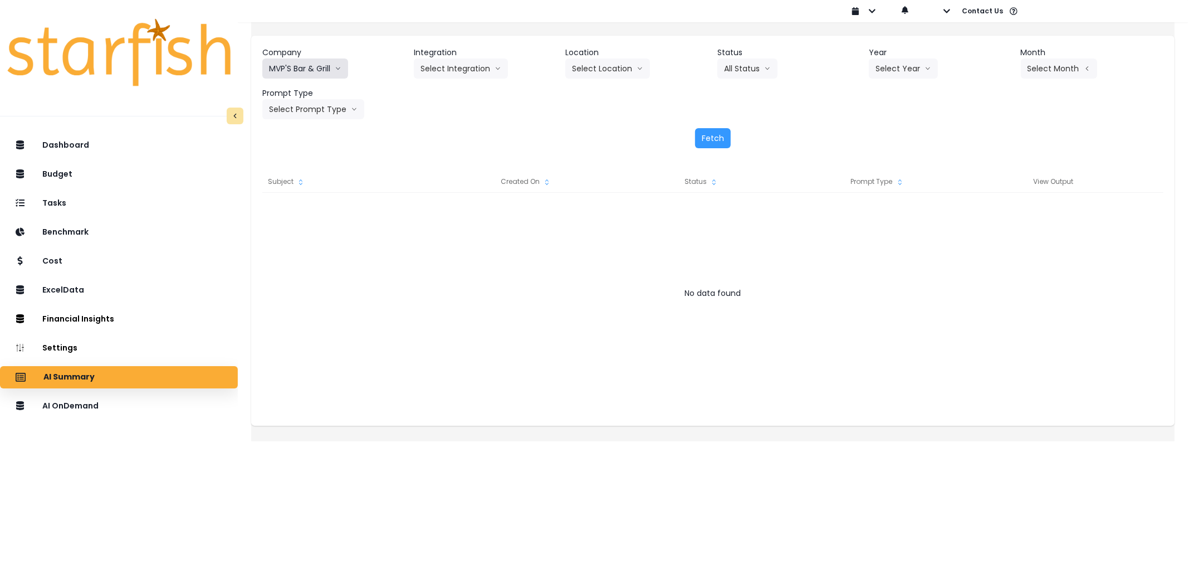
click at [302, 63] on button "MVP'S Bar & Grill" at bounding box center [305, 68] width 86 height 20
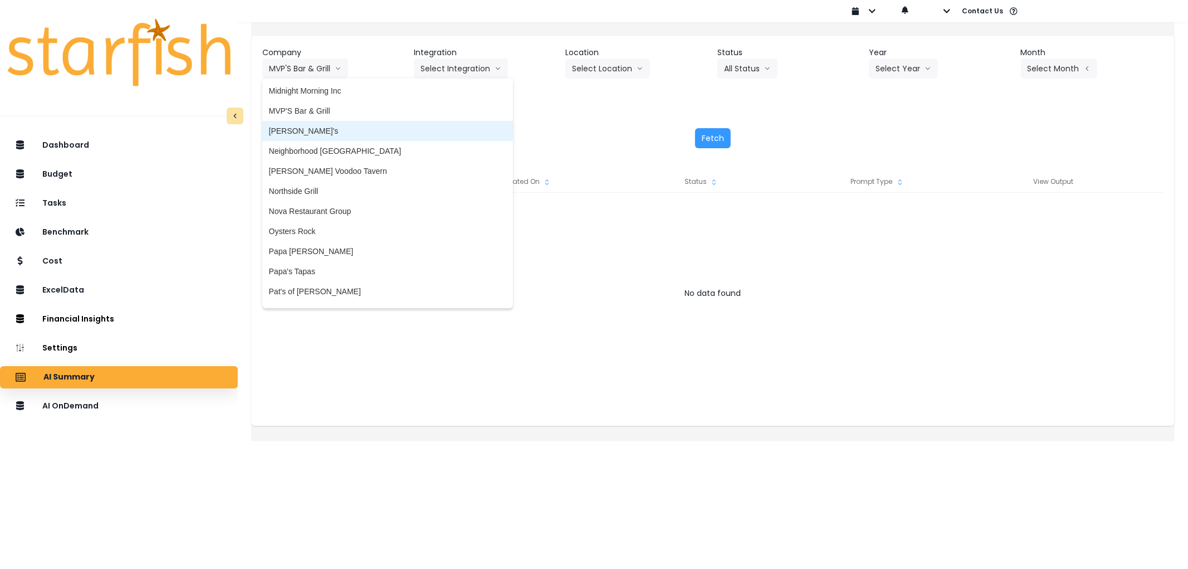
click at [324, 137] on li "[PERSON_NAME]'s" at bounding box center [387, 131] width 251 height 20
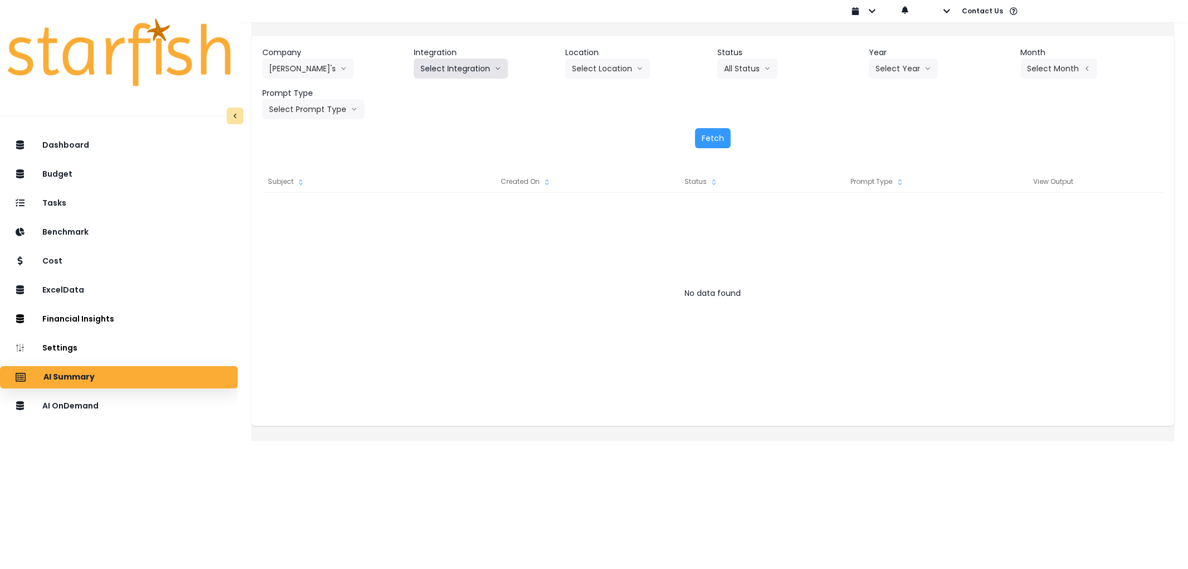
click at [471, 74] on button "Select Integration" at bounding box center [461, 68] width 94 height 20
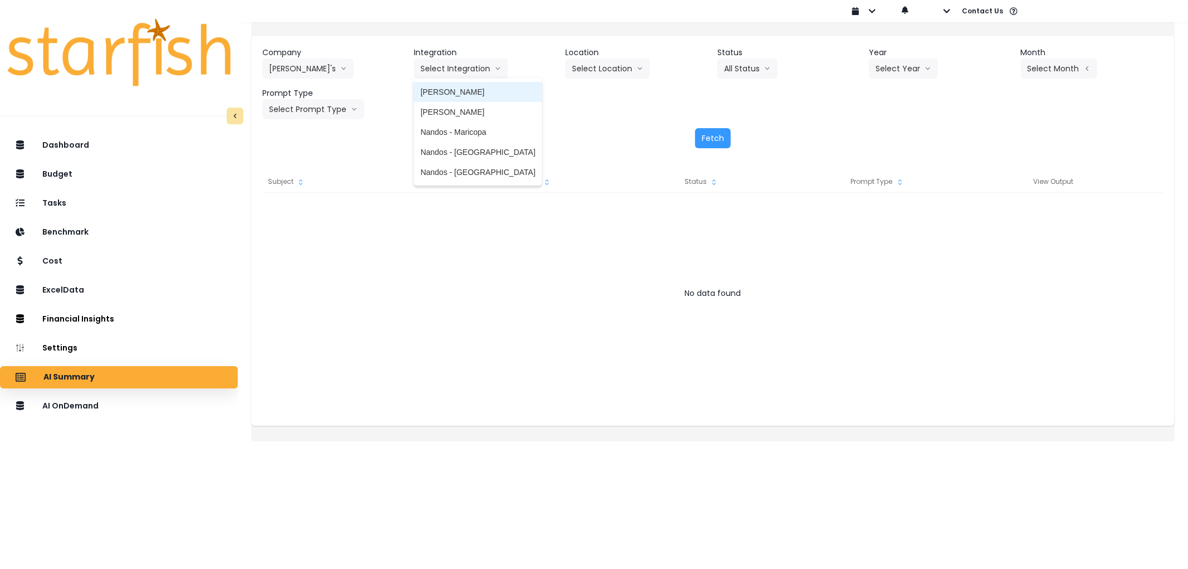
click at [463, 93] on span "[PERSON_NAME]" at bounding box center [477, 91] width 115 height 11
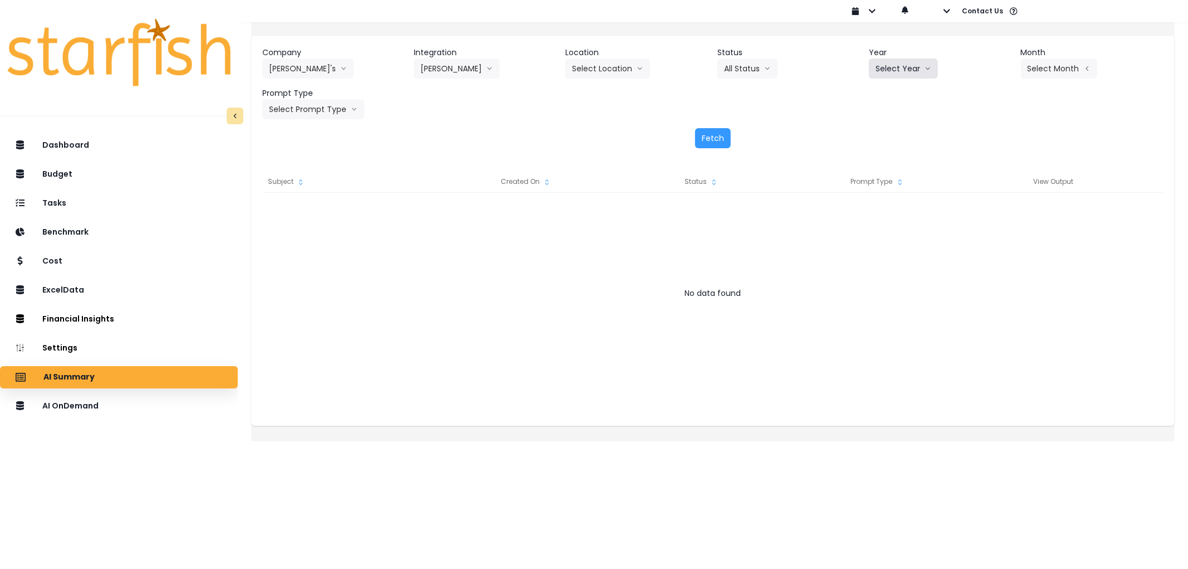
click at [887, 73] on button "Select Year" at bounding box center [903, 68] width 69 height 20
click at [893, 126] on li "2025" at bounding box center [884, 132] width 31 height 20
click at [1039, 70] on button "Select Month" at bounding box center [1059, 68] width 76 height 20
click at [992, 195] on span "July" at bounding box center [1003, 192] width 22 height 11
click at [298, 119] on div "Company Nando's 86 Costs Asti Bagel Cafe Balance Grille Bald Ginger Bar Busines…" at bounding box center [712, 98] width 923 height 124
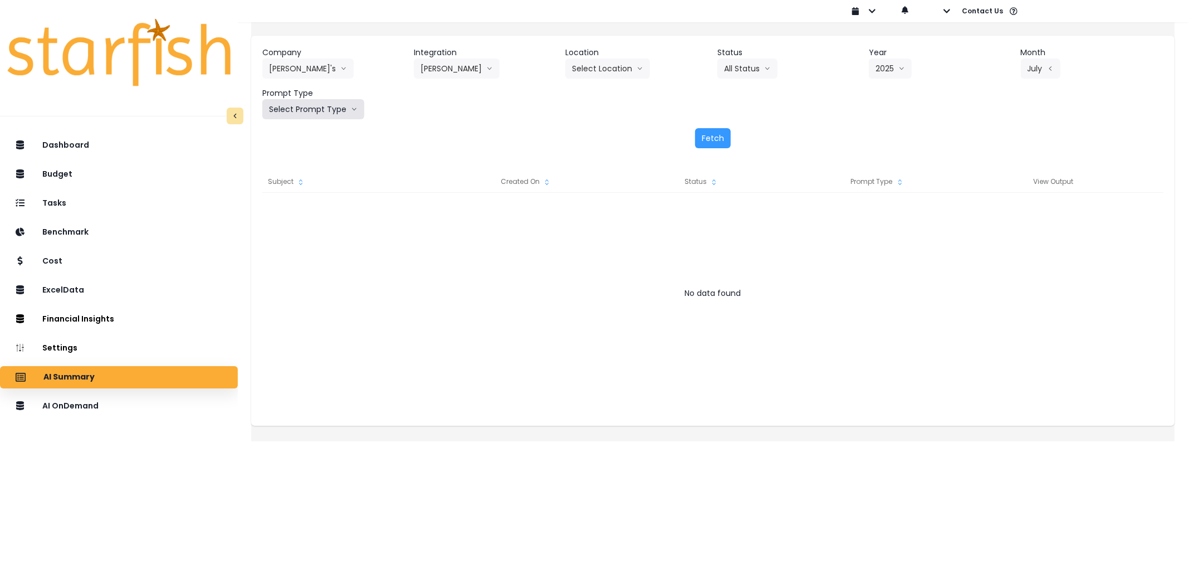
click at [308, 110] on button "Select Prompt Type" at bounding box center [313, 109] width 102 height 20
click at [314, 183] on li "Error Task" at bounding box center [300, 193] width 76 height 20
click at [721, 147] on button "Fetch" at bounding box center [713, 138] width 36 height 20
click at [121, 386] on div "AI Summary" at bounding box center [119, 376] width 220 height 23
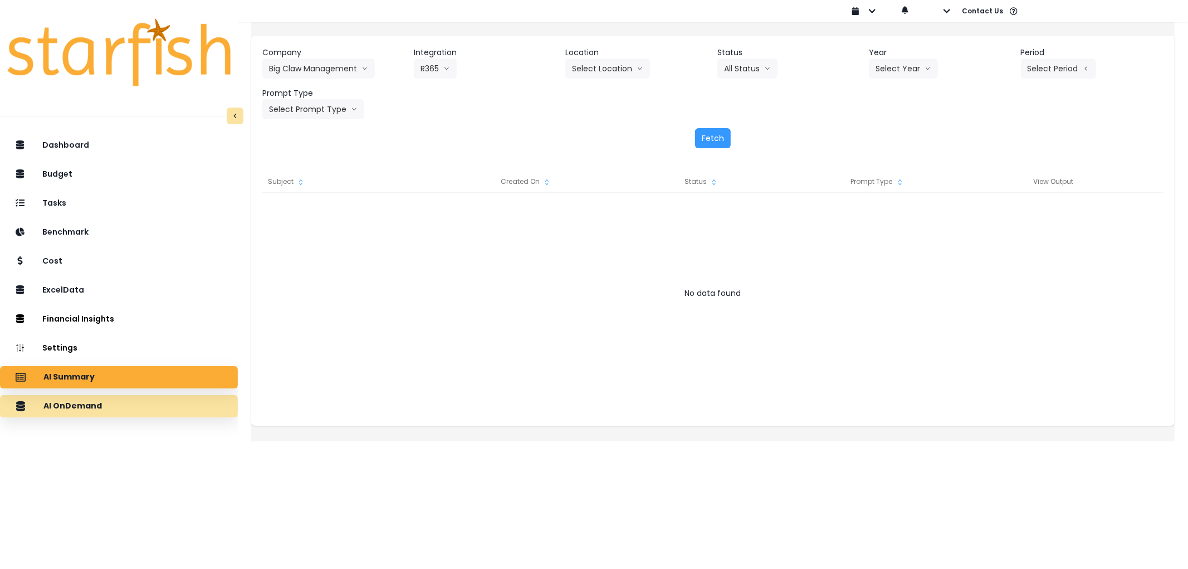
drag, startPoint x: 123, startPoint y: 387, endPoint x: 127, endPoint y: 399, distance: 13.0
click at [123, 385] on div "AI Summary" at bounding box center [119, 376] width 220 height 23
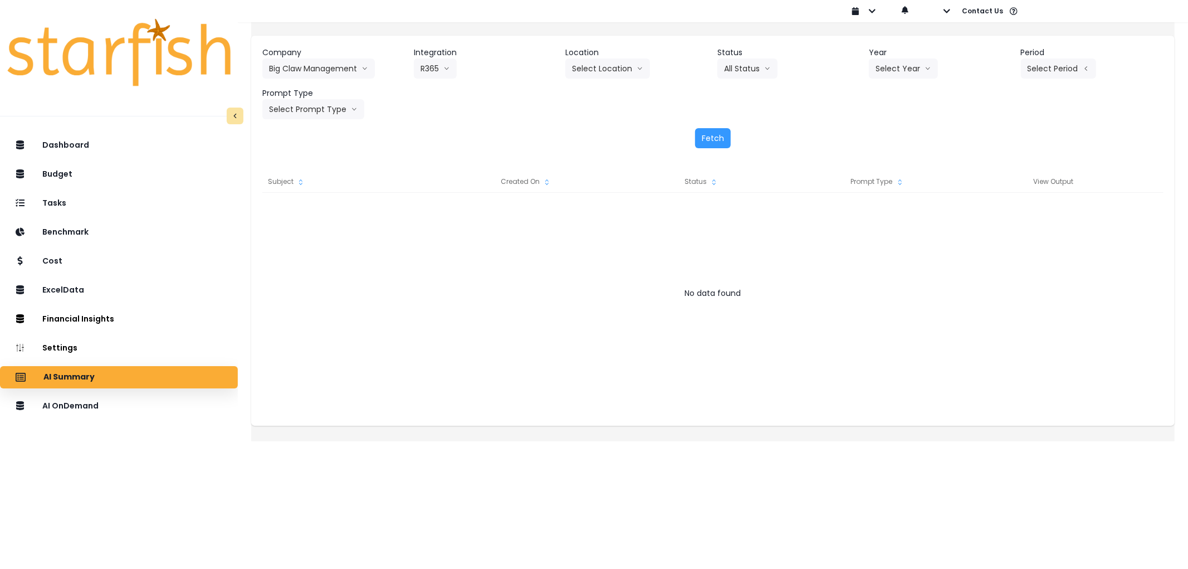
drag, startPoint x: 127, startPoint y: 399, endPoint x: 121, endPoint y: 393, distance: 8.7
click at [126, 394] on div "AI OnDemand" at bounding box center [119, 405] width 220 height 23
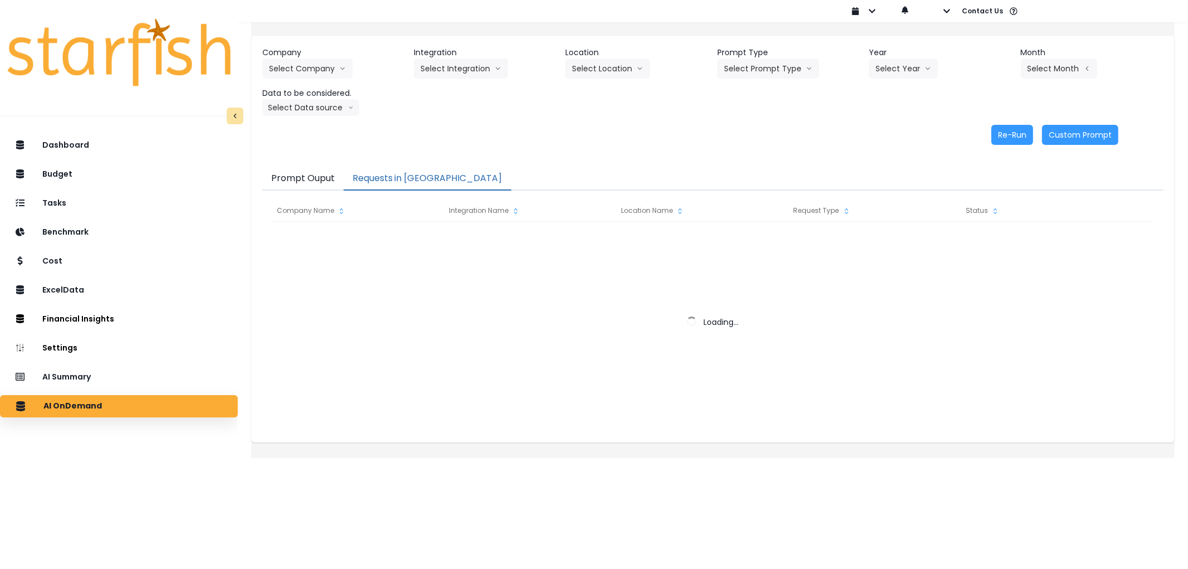
click at [404, 183] on button "Requests in [GEOGRAPHIC_DATA]" at bounding box center [428, 178] width 168 height 23
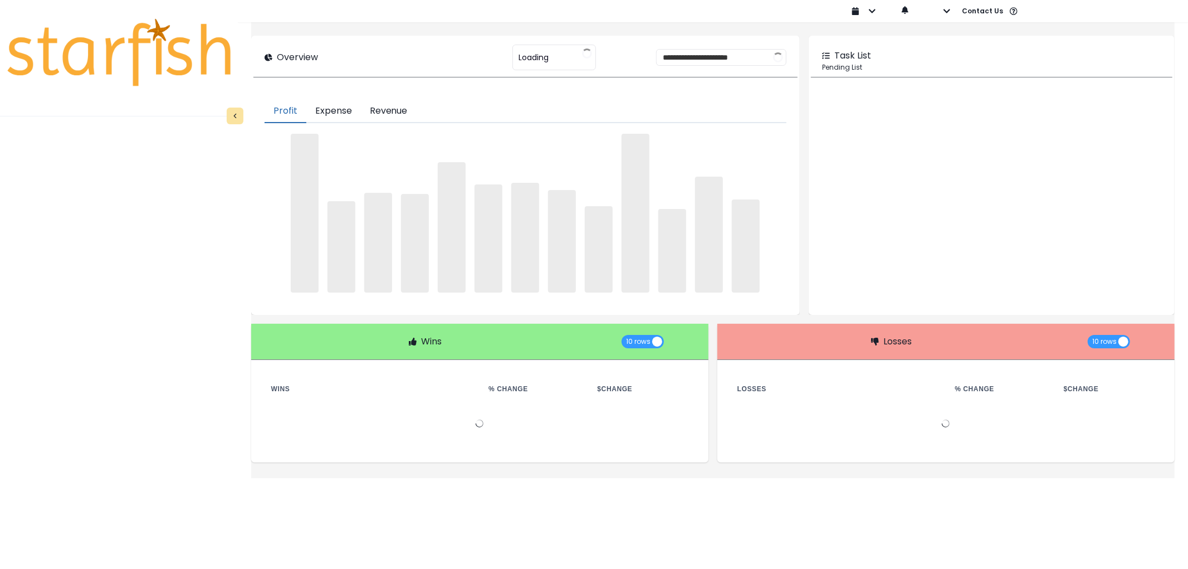
type input "********"
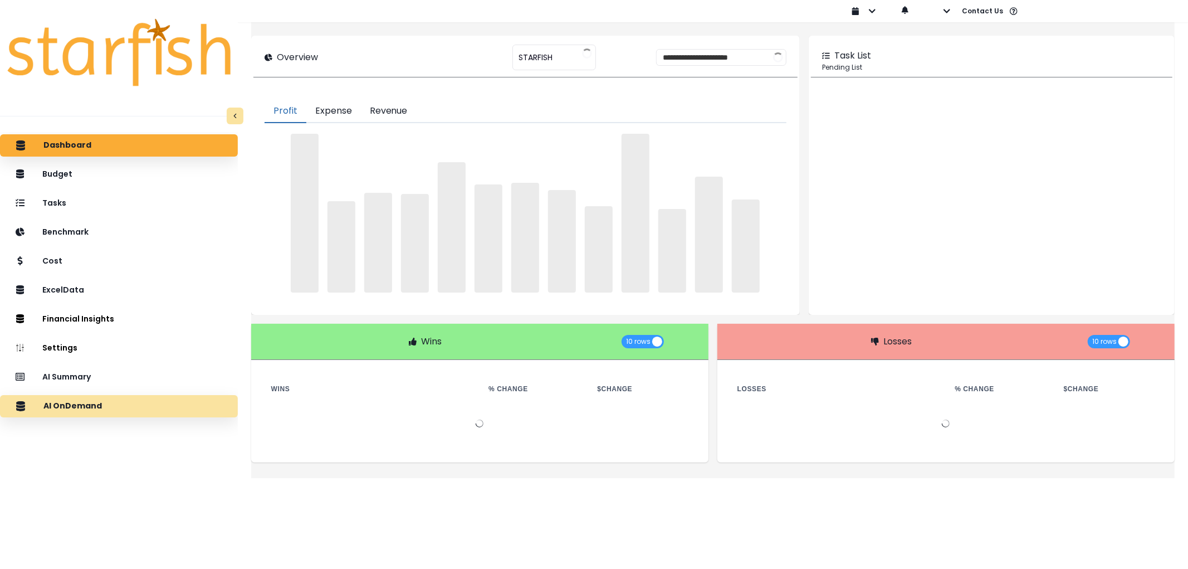
click at [150, 414] on div "AI OnDemand" at bounding box center [119, 405] width 220 height 23
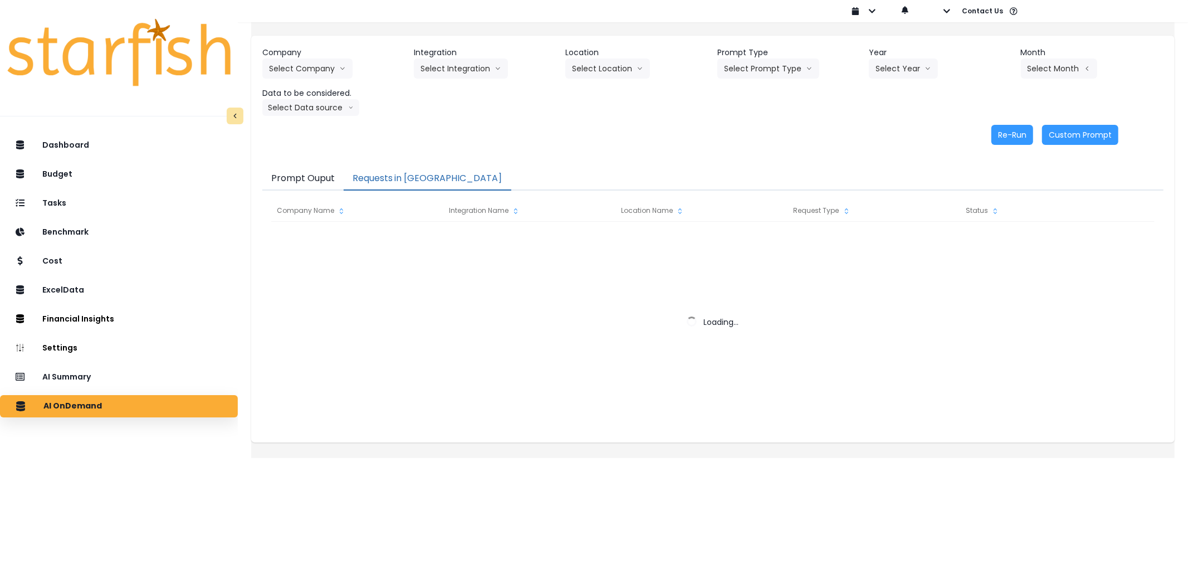
click at [414, 173] on button "Requests in [GEOGRAPHIC_DATA]" at bounding box center [428, 178] width 168 height 23
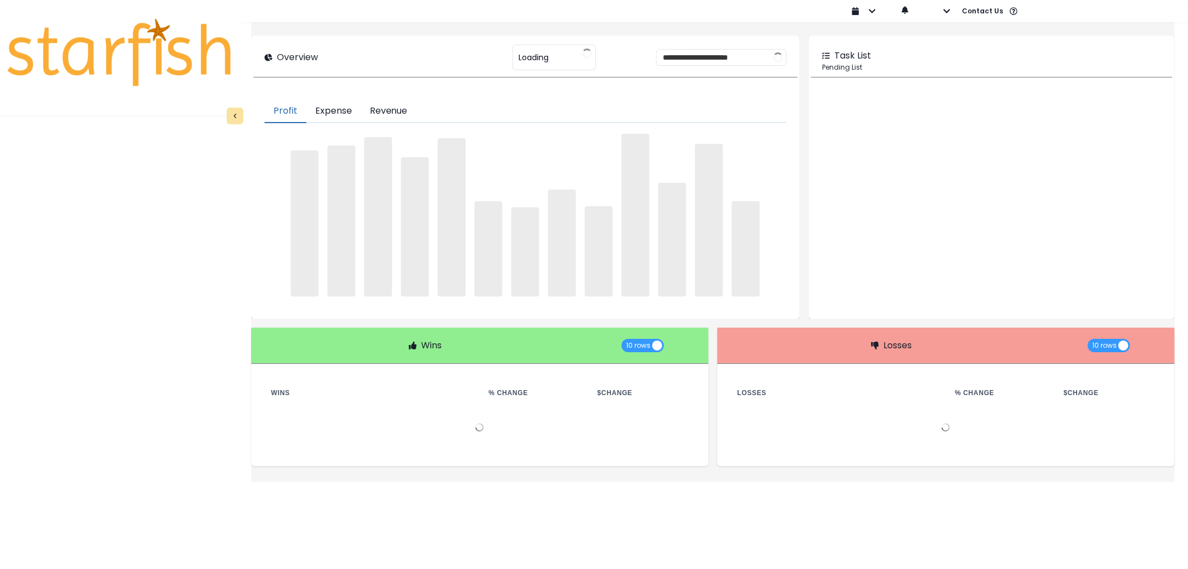
type input "********"
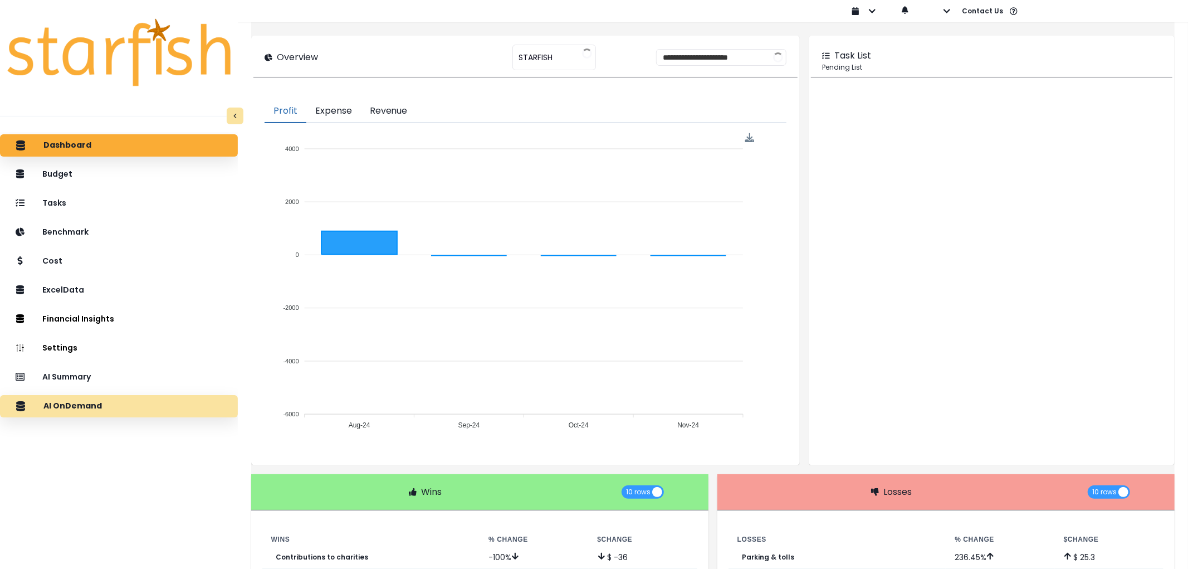
click at [131, 409] on div "AI OnDemand" at bounding box center [119, 405] width 220 height 23
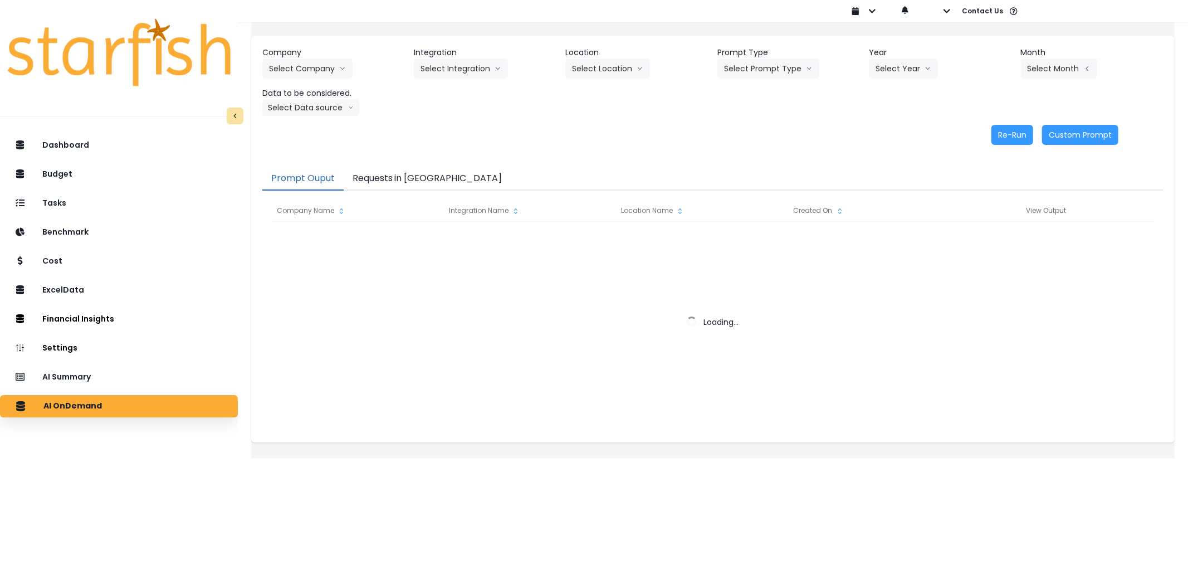
click at [413, 177] on button "Requests in [GEOGRAPHIC_DATA]" at bounding box center [428, 178] width 168 height 23
